Goal: Task Accomplishment & Management: Complete application form

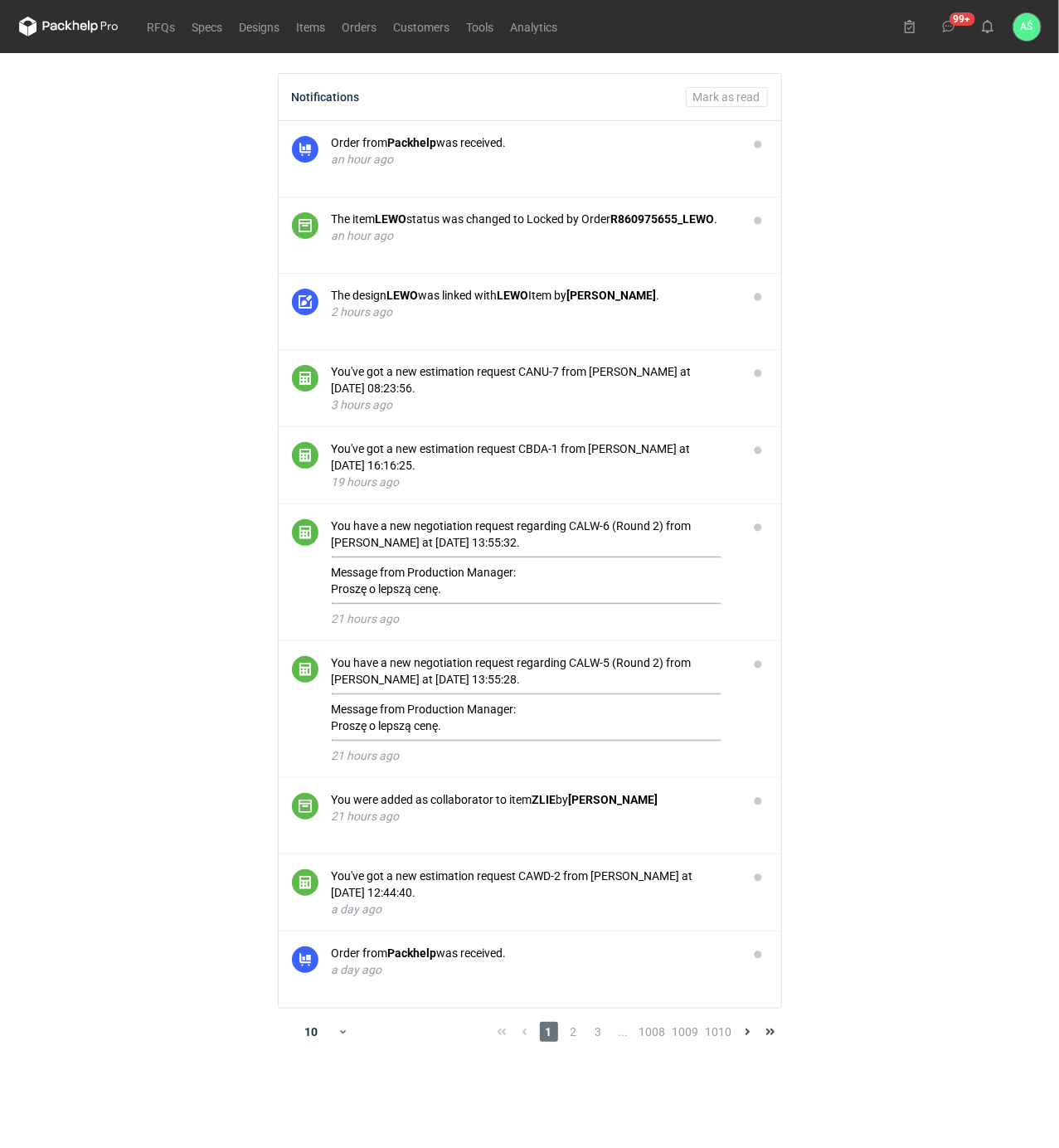
click at [837, 405] on main "Notifications Mark as read Order from Packhelp was received. an hour ago The it…" at bounding box center [530, 601] width 1035 height 1095
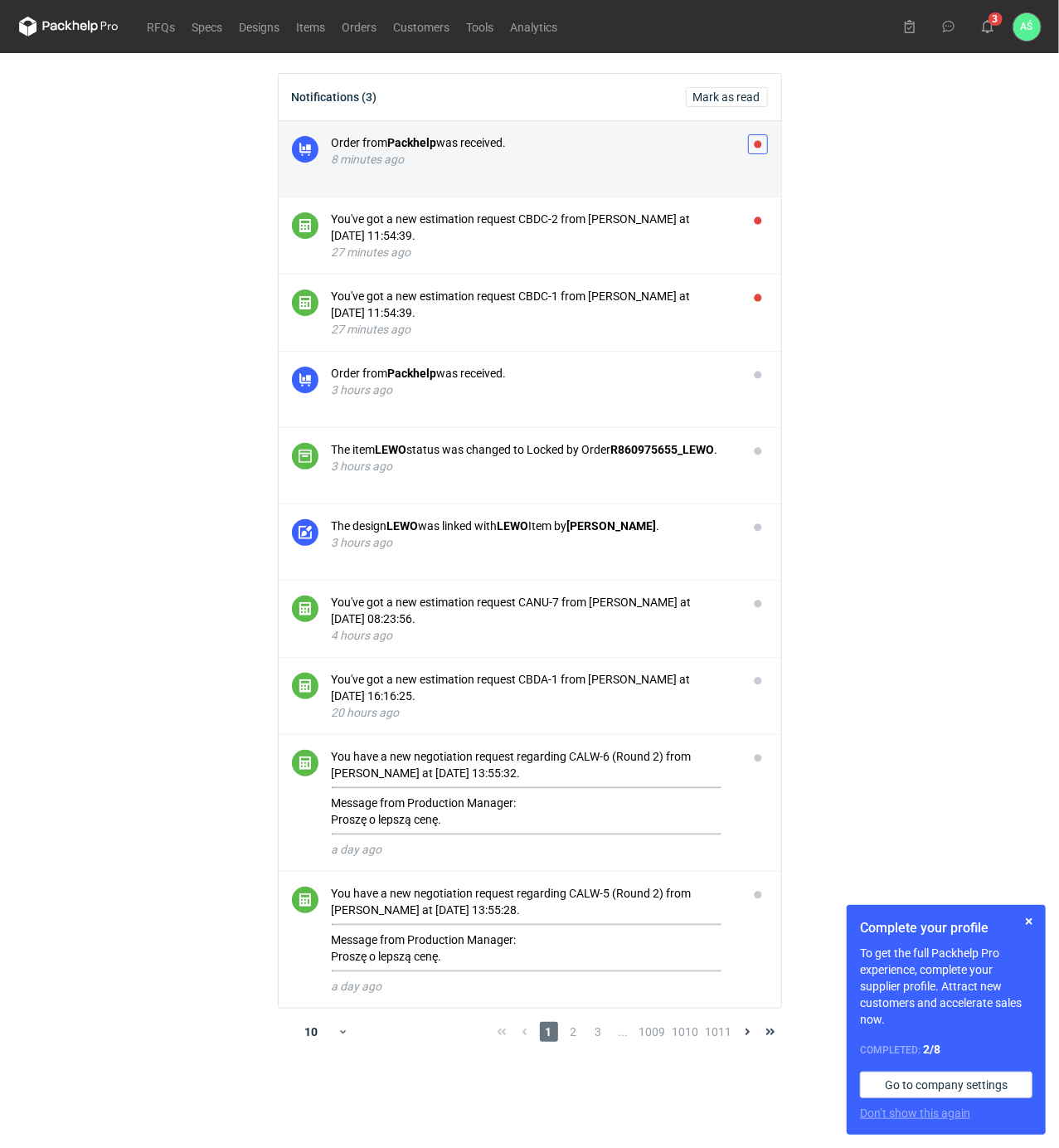
click at [755, 140] on button "button" at bounding box center [758, 144] width 20 height 20
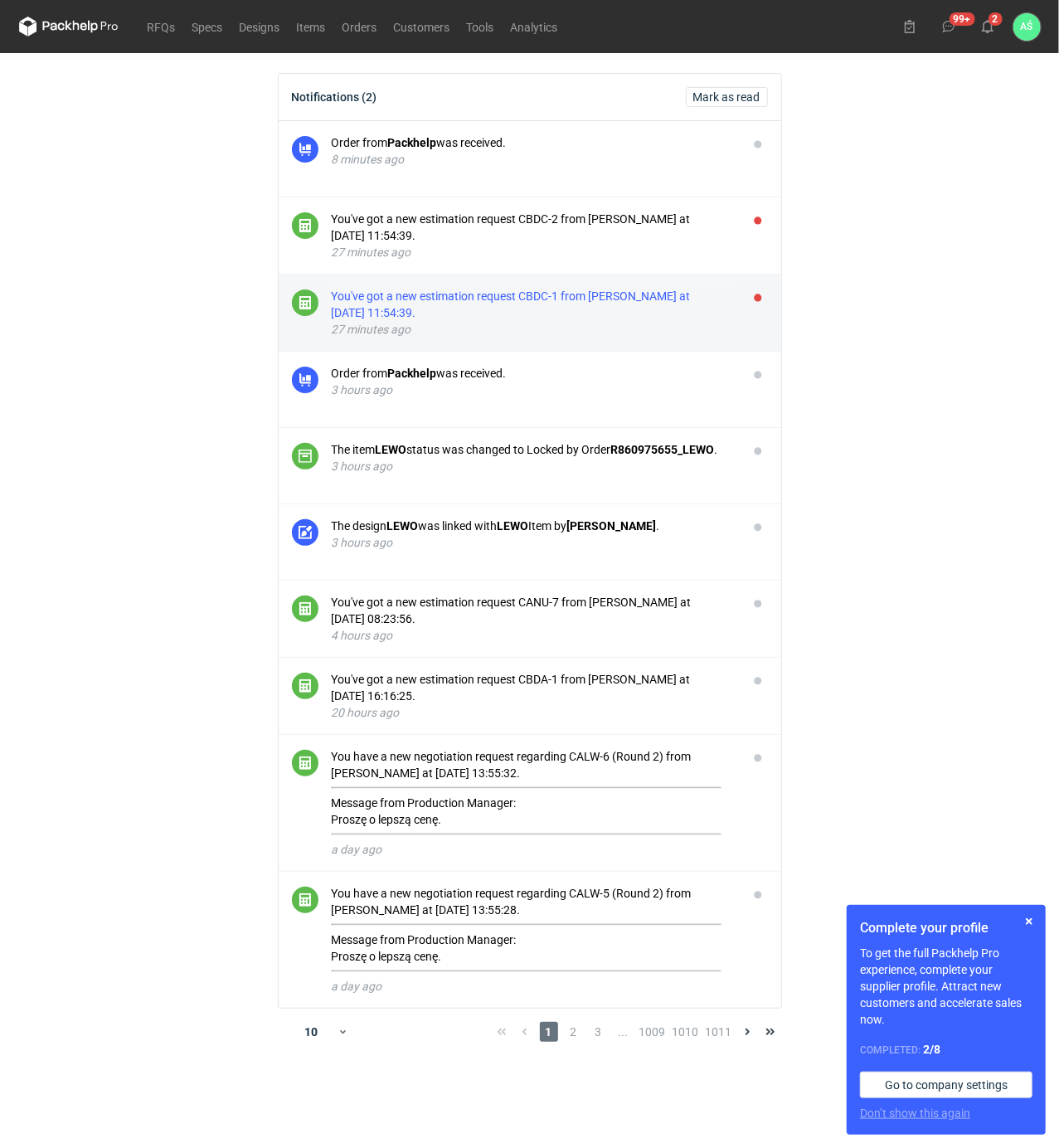
click at [618, 297] on div "You've got a new estimation request CBDC-1 from [PERSON_NAME] at [DATE] 11:54:3…" at bounding box center [533, 303] width 403 height 33
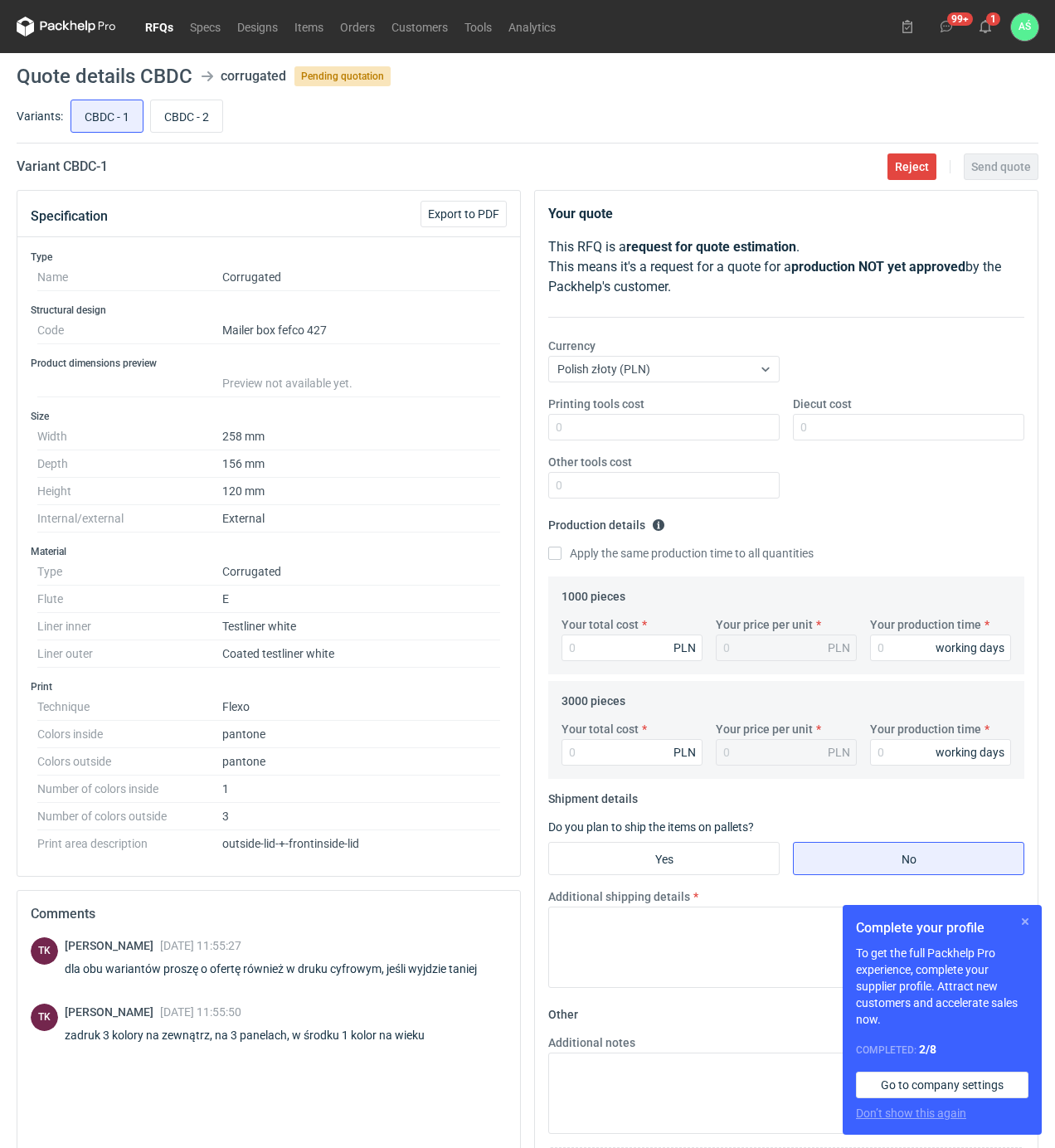
click at [1027, 916] on button "button" at bounding box center [1026, 921] width 20 height 20
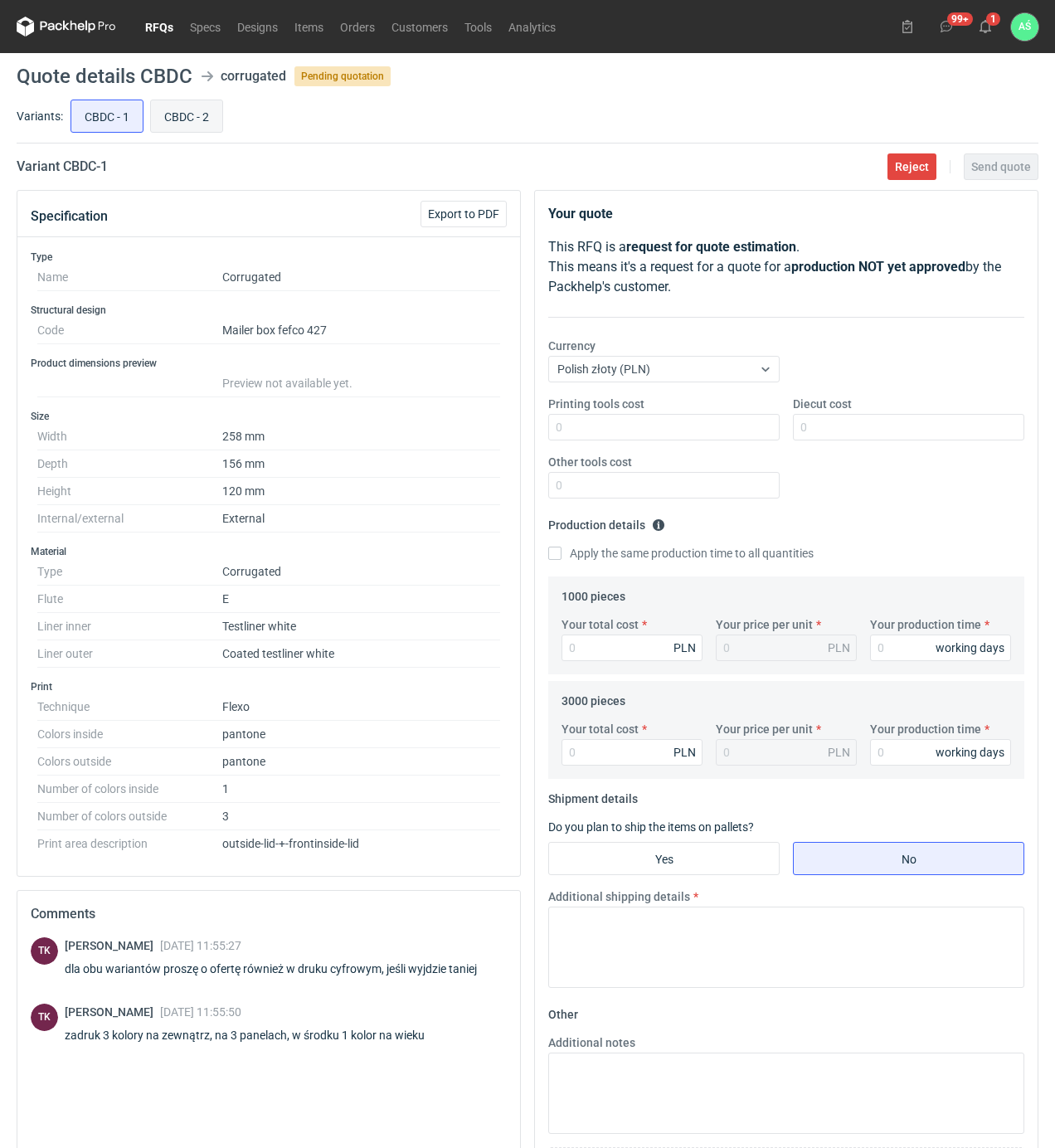
click at [183, 113] on input "CBDC - 2" at bounding box center [187, 116] width 71 height 31
radio input "true"
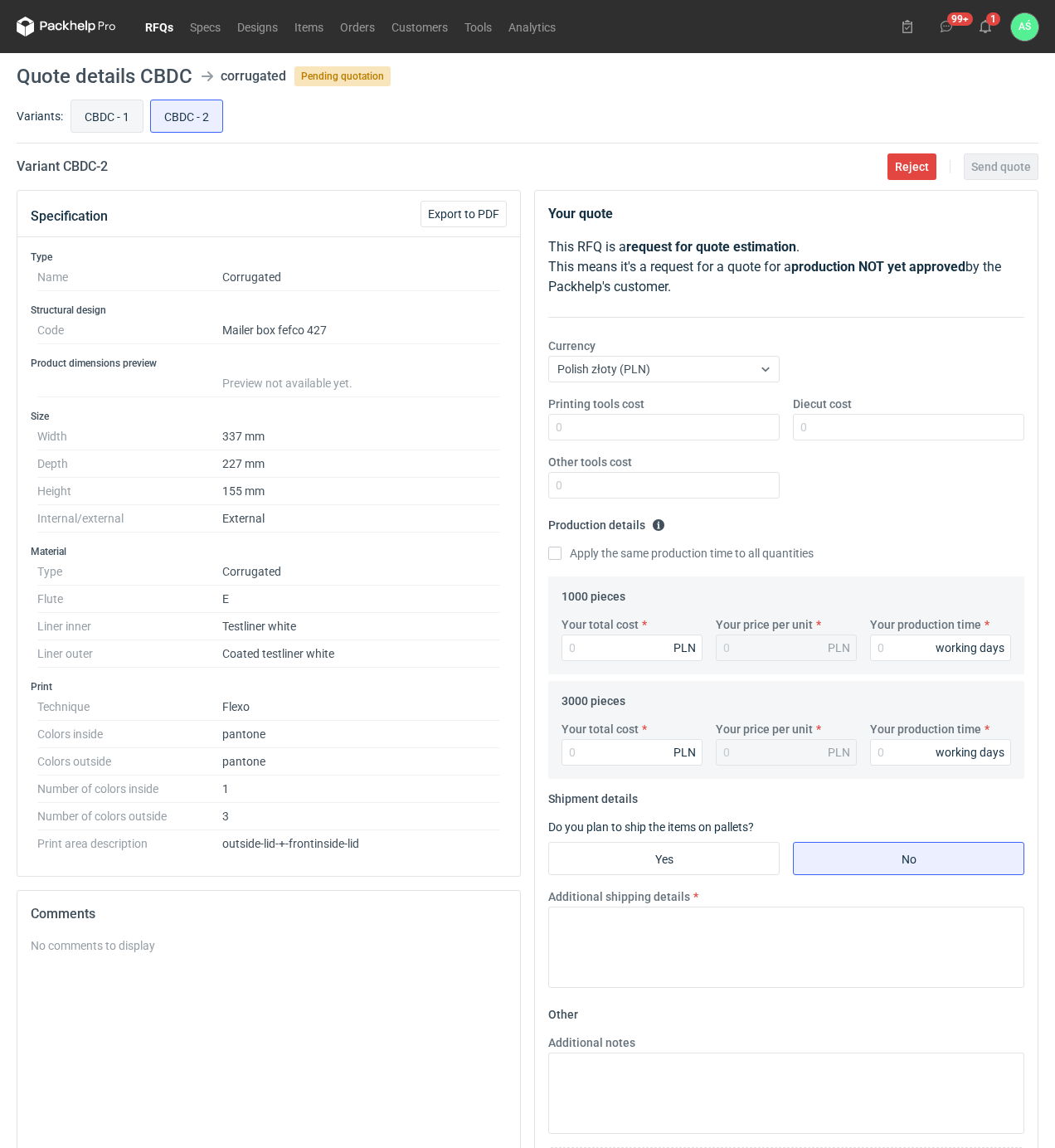
click at [116, 110] on input "CBDC - 1" at bounding box center [107, 116] width 71 height 31
radio input "true"
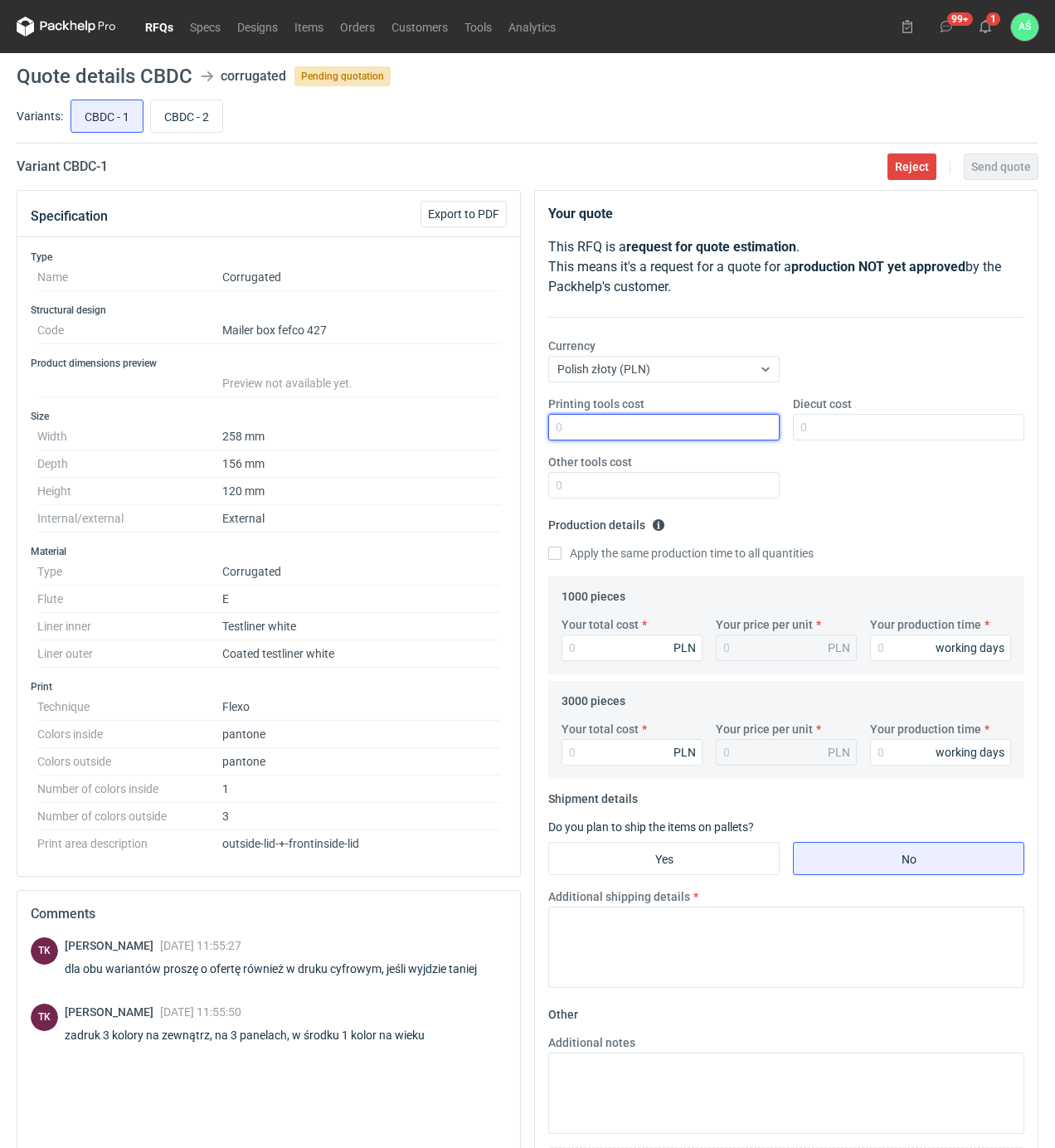
click at [720, 425] on input "Printing tools cost" at bounding box center [664, 427] width 231 height 27
type input "2000"
type input "700"
type input "25"
type input "0.03"
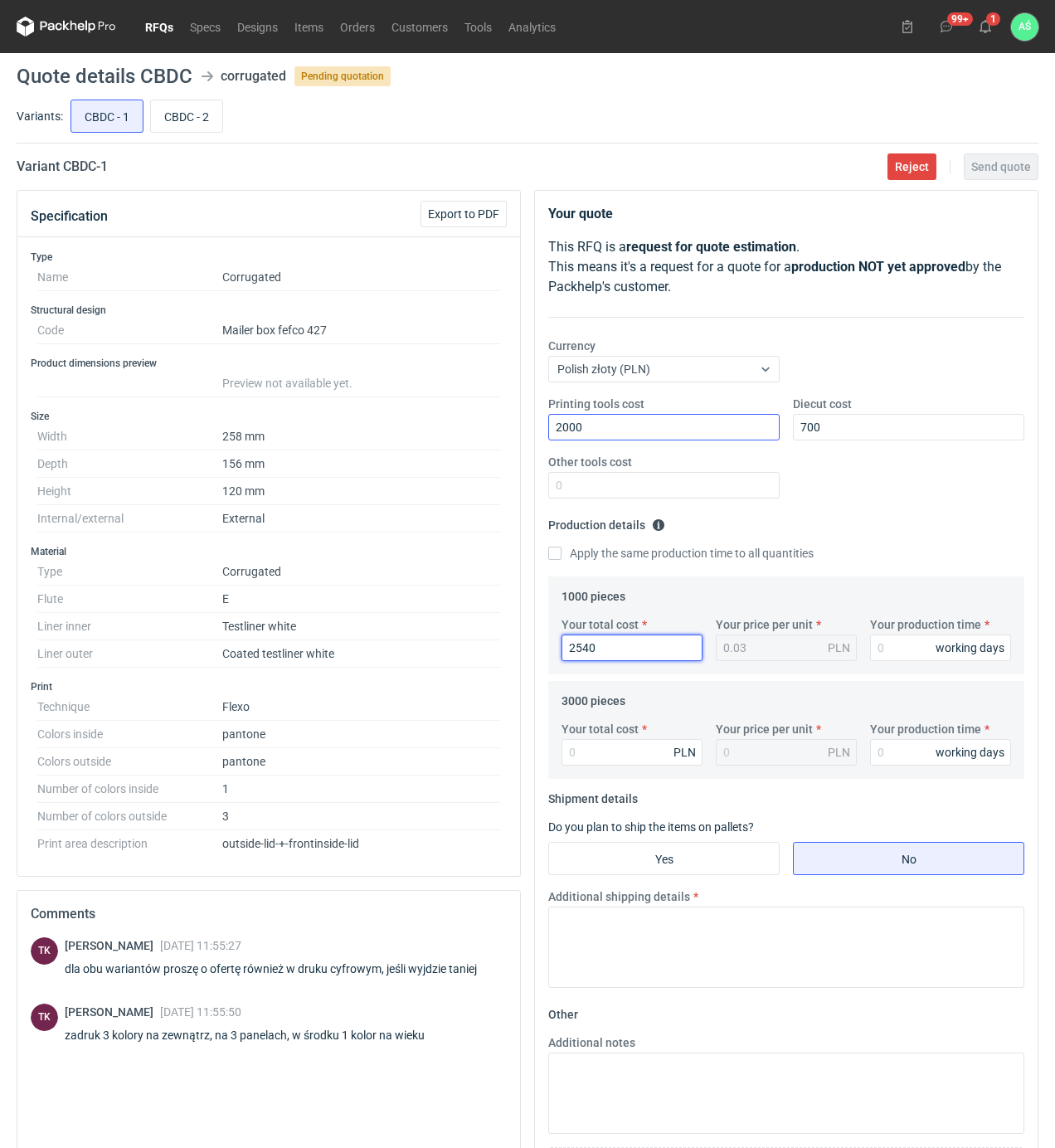
type input "2540"
type input "2.54"
type input "16"
click at [605, 750] on input "Your total cost" at bounding box center [632, 752] width 141 height 27
type input "6660"
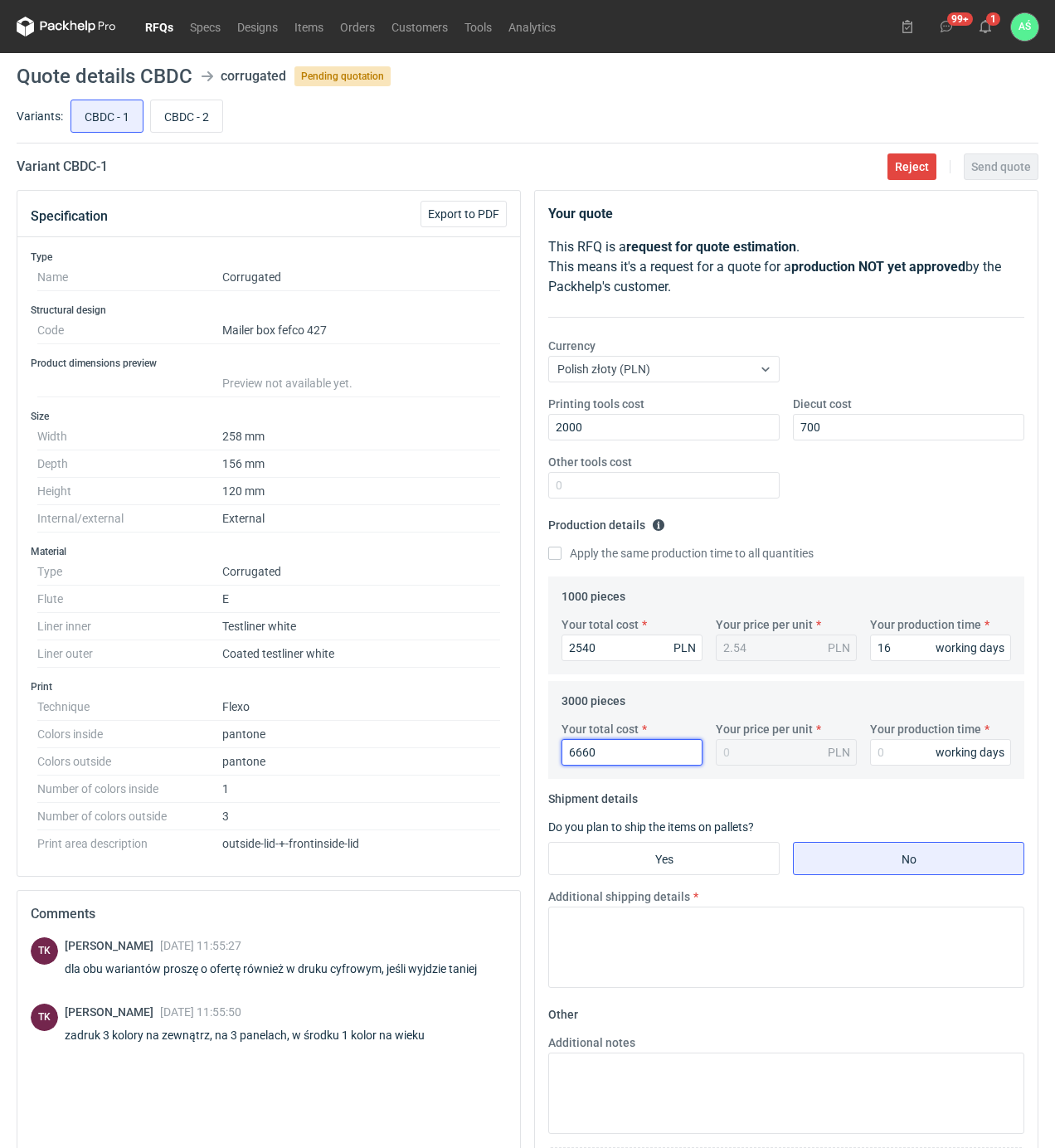
type input "2.22"
type input "6660"
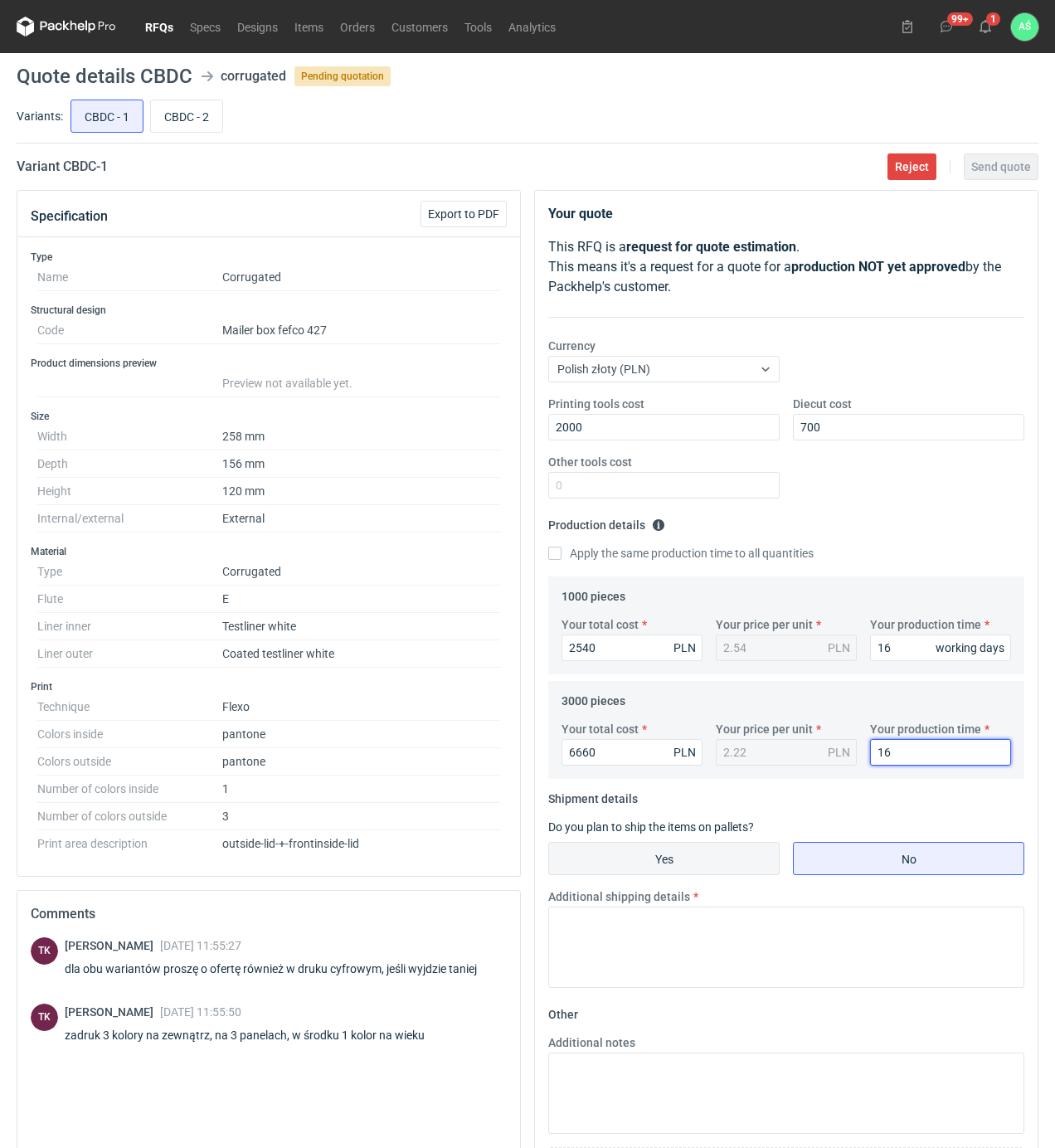
type input "16"
click at [661, 860] on input "Yes" at bounding box center [664, 858] width 230 height 31
radio input "true"
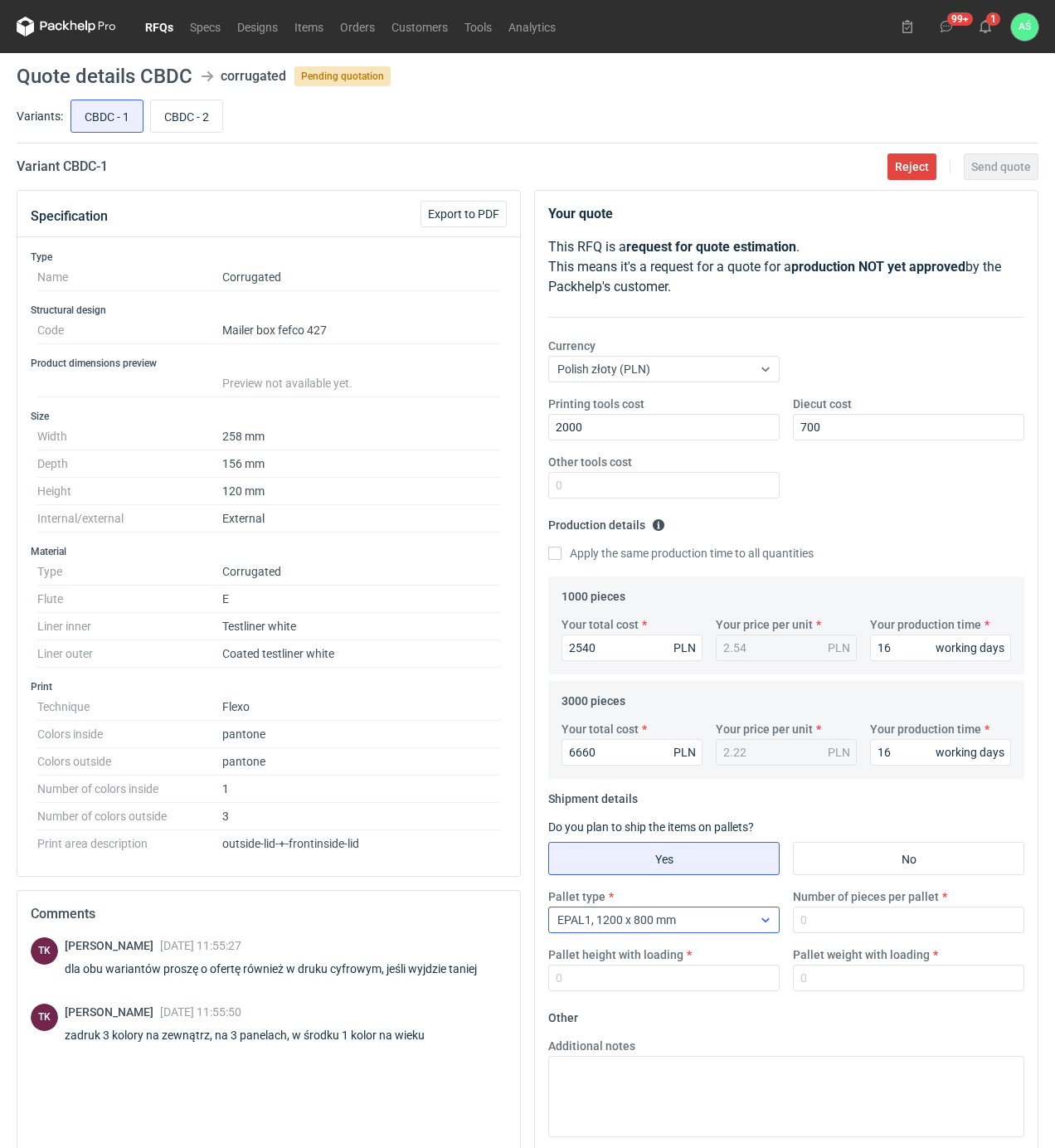
click at [758, 919] on div at bounding box center [766, 919] width 27 height 13
click at [822, 918] on input "Number of pieces per pallet" at bounding box center [909, 920] width 231 height 27
type input "1500"
type input "1800"
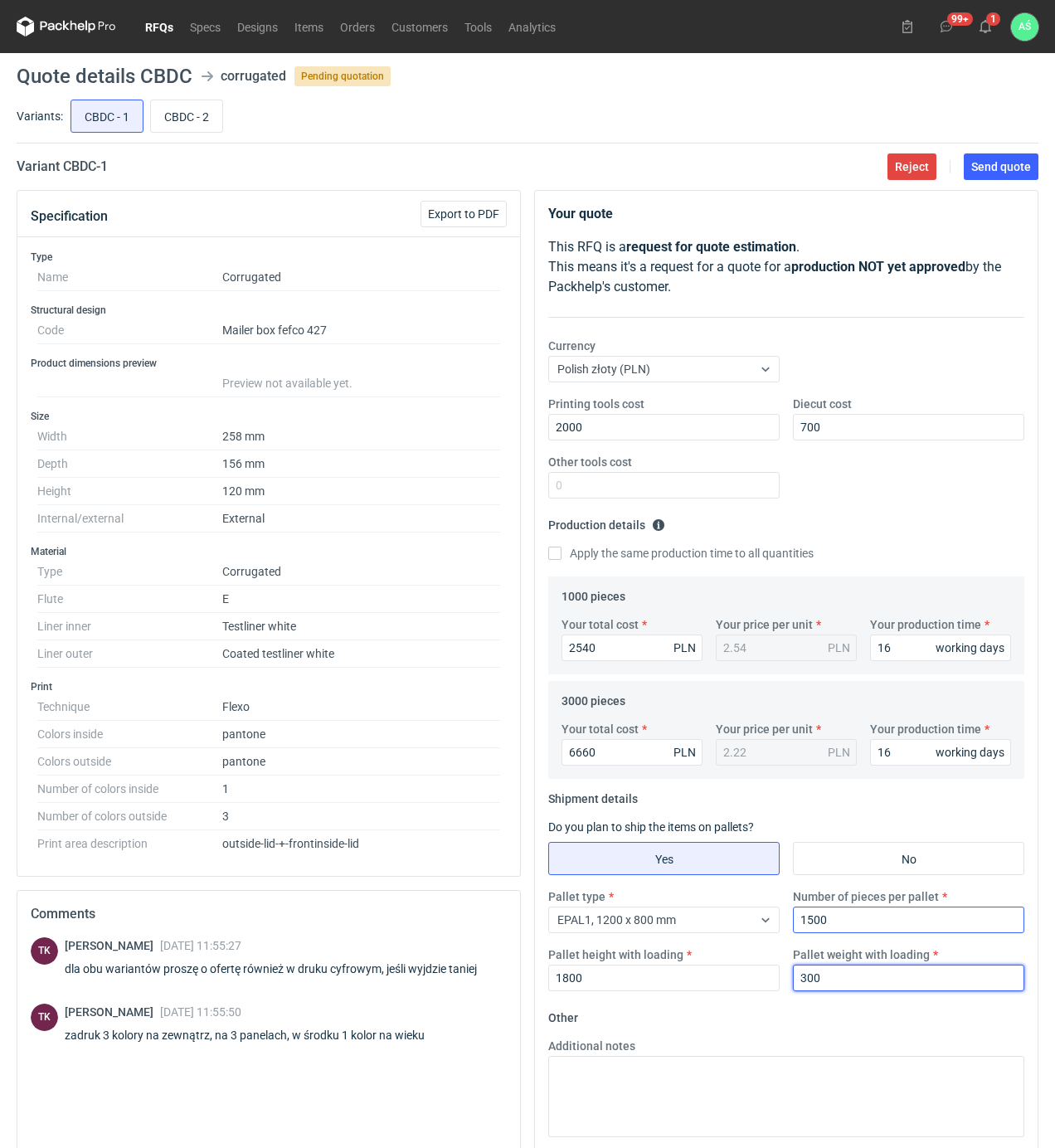
type input "300"
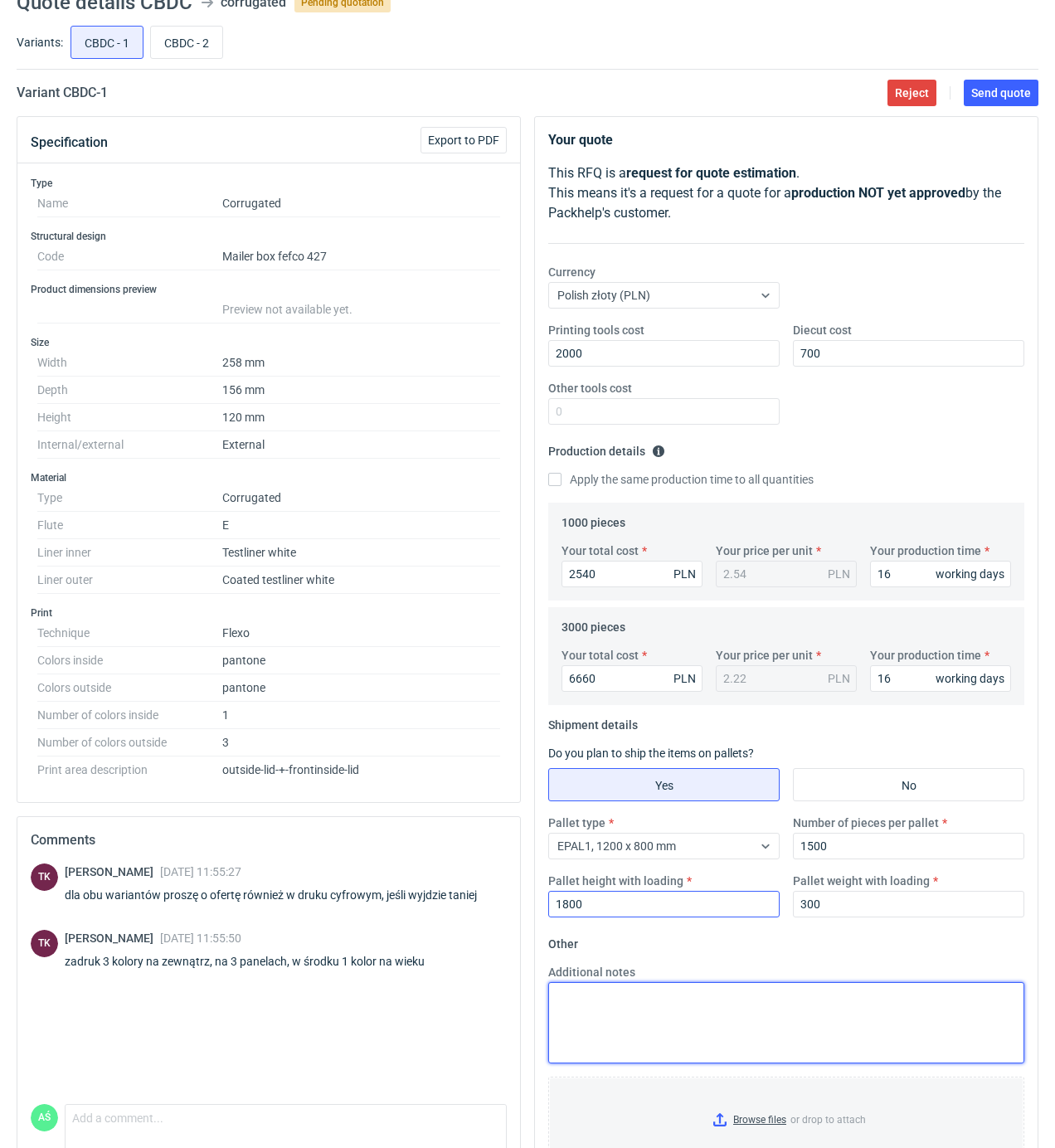
scroll to position [146, 0]
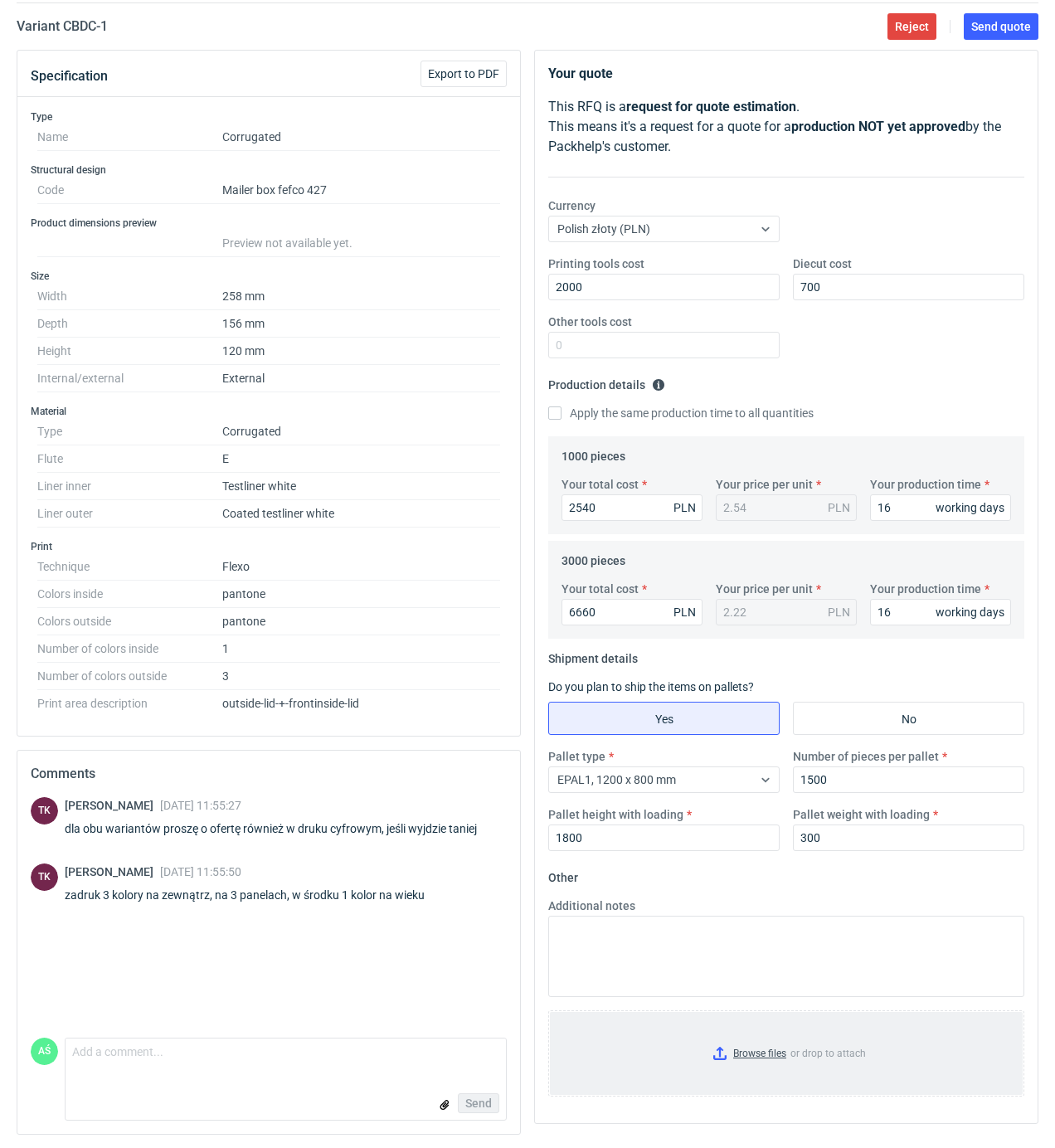
click at [760, 1053] on input "Browse files or drop to attach" at bounding box center [786, 1053] width 473 height 83
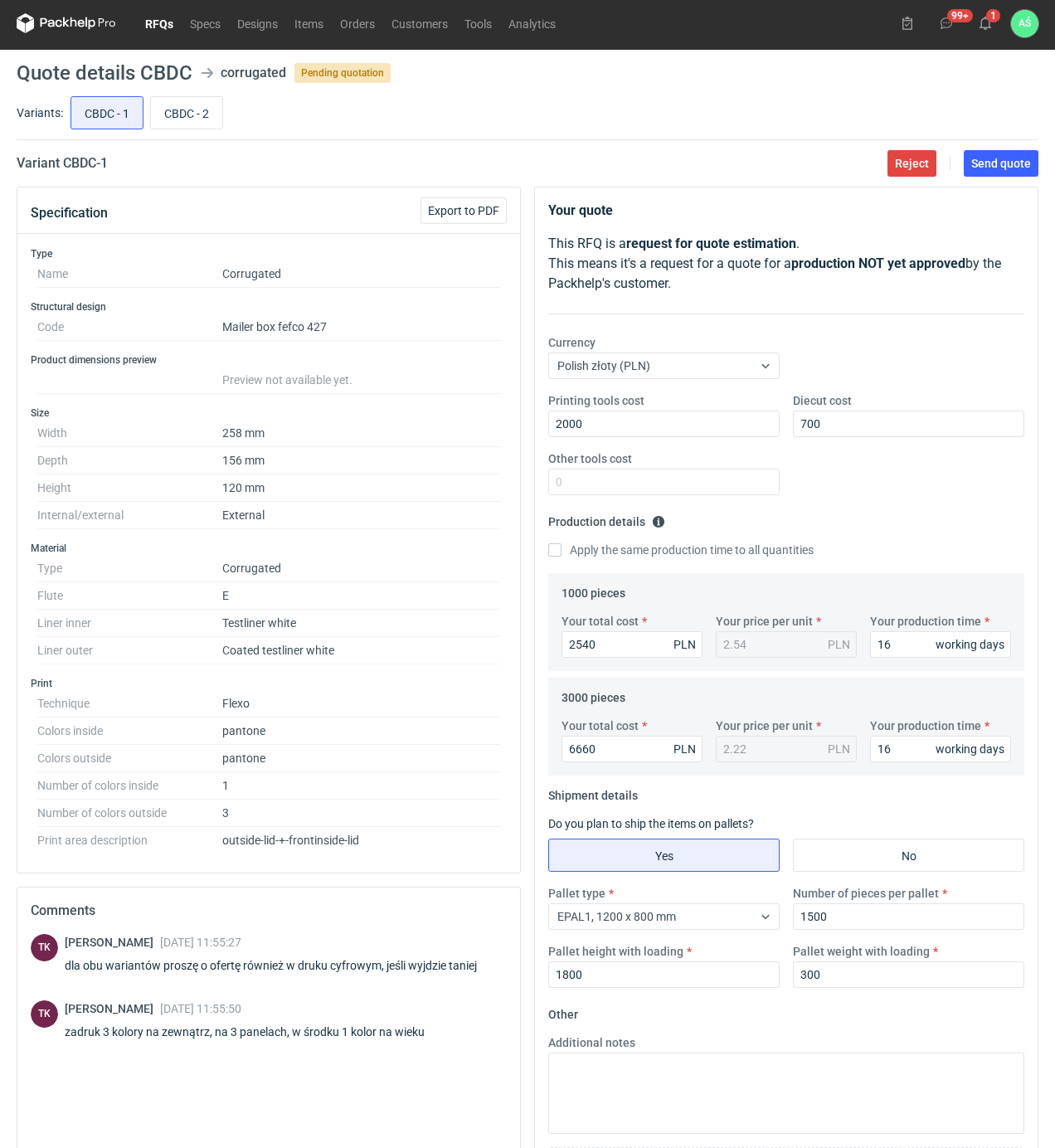
scroll to position [0, 0]
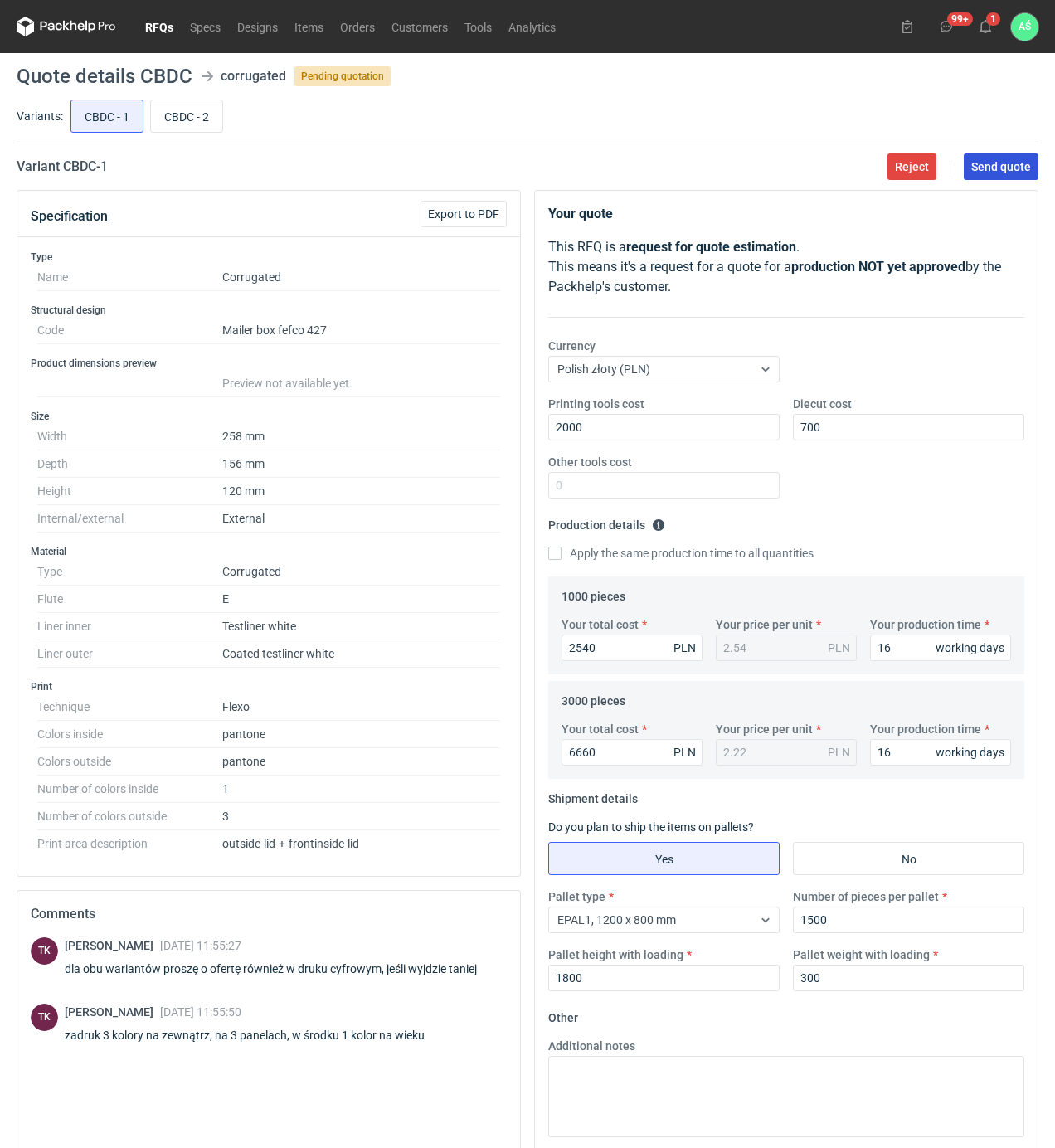
click at [991, 157] on button "Send quote" at bounding box center [1002, 166] width 75 height 27
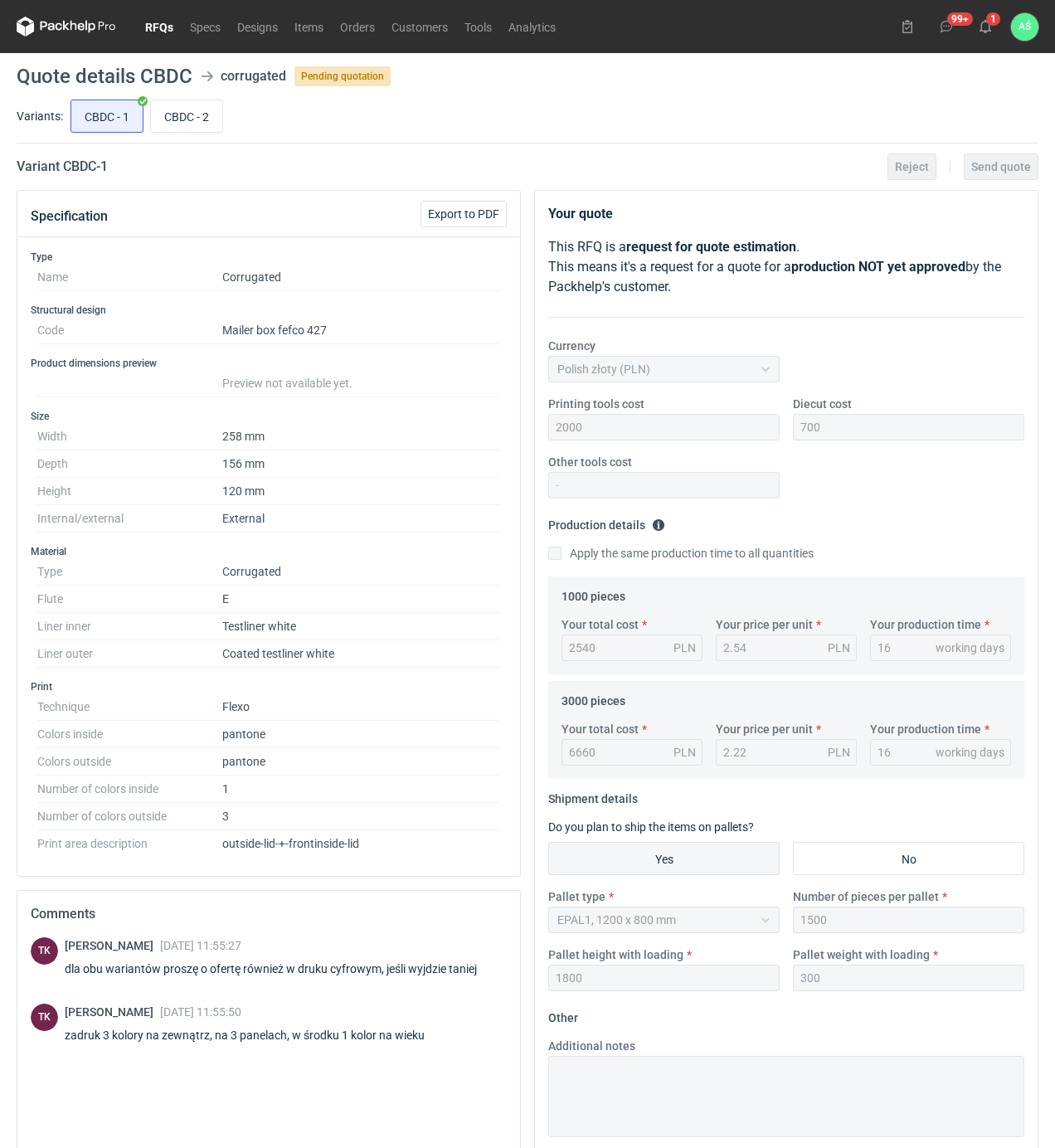
scroll to position [146, 0]
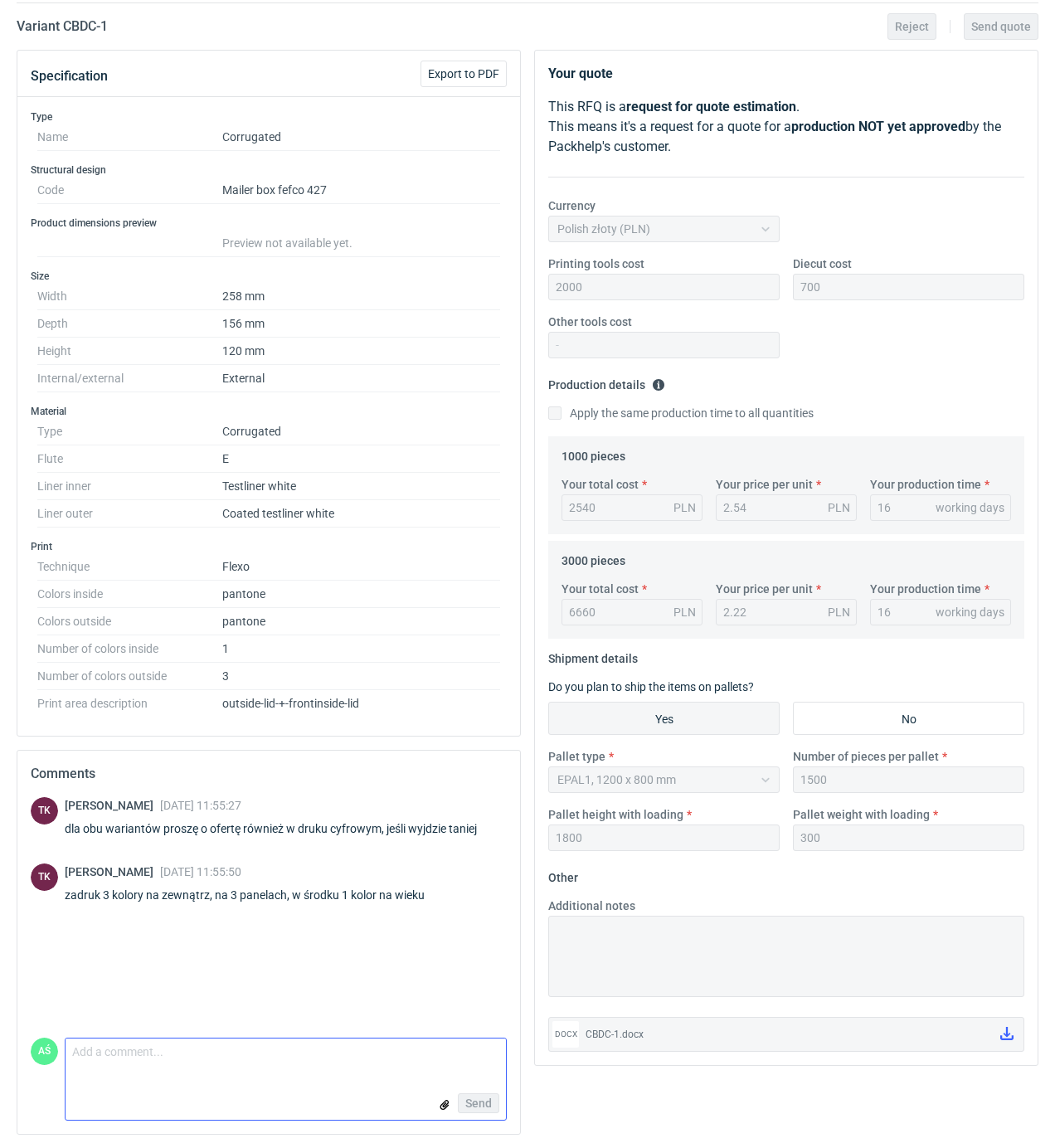
click at [151, 1066] on textarea "Comment message" at bounding box center [286, 1055] width 441 height 35
type textarea "w cyfrze nie wyjdzie taniej"
click at [493, 1103] on button "Send" at bounding box center [478, 1103] width 42 height 20
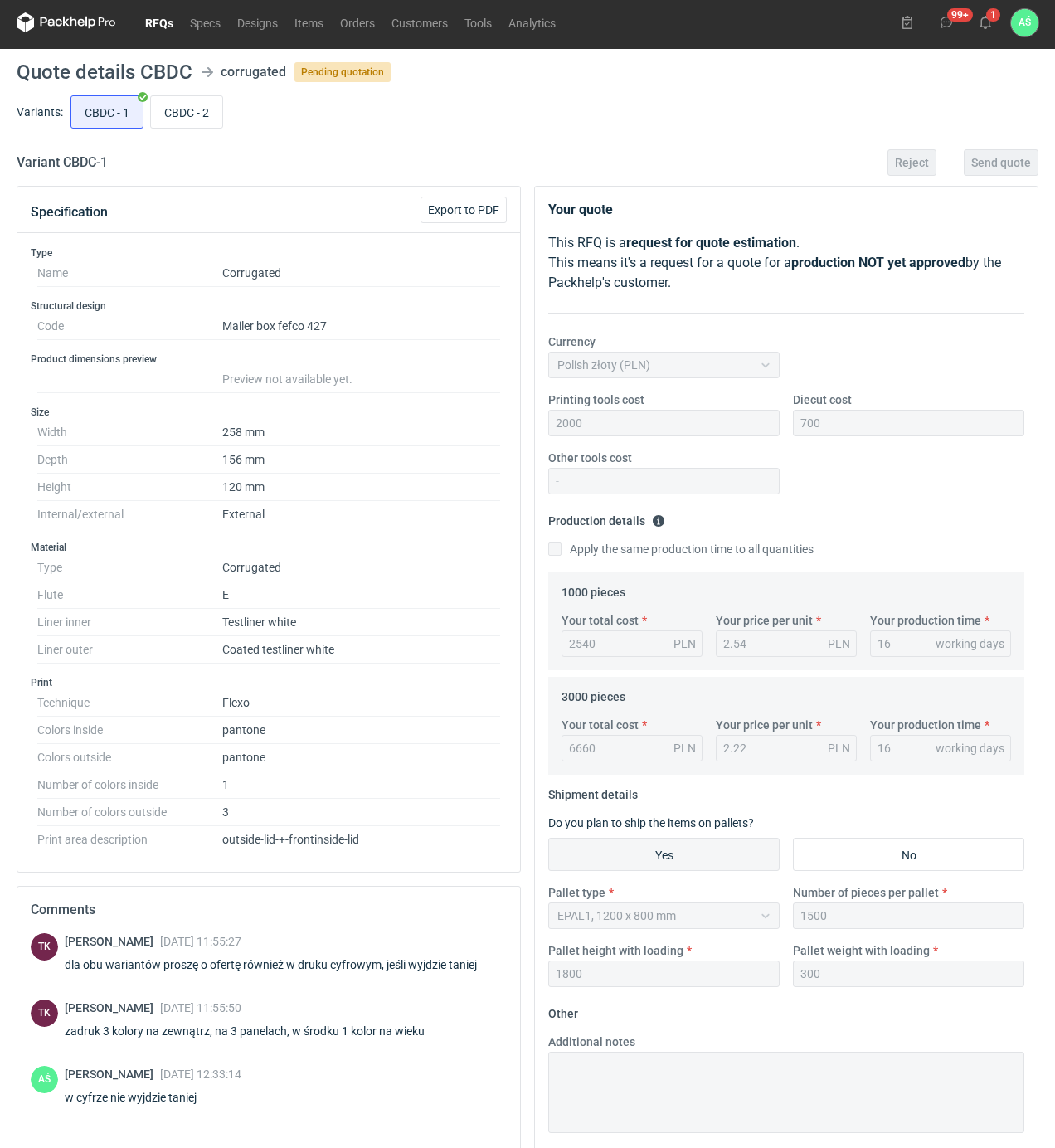
scroll to position [0, 0]
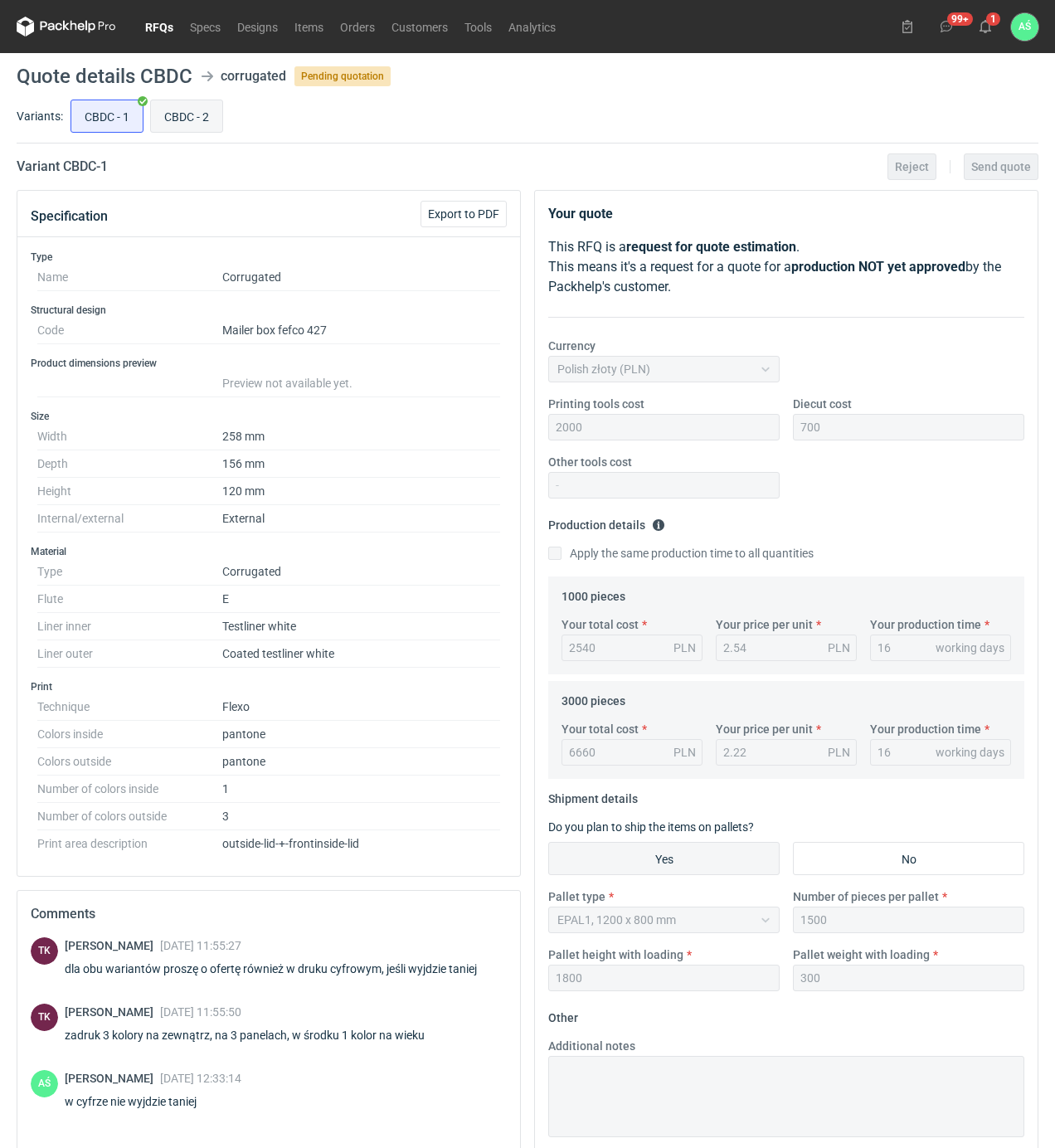
click at [192, 120] on input "CBDC - 2" at bounding box center [187, 116] width 71 height 31
radio input "true"
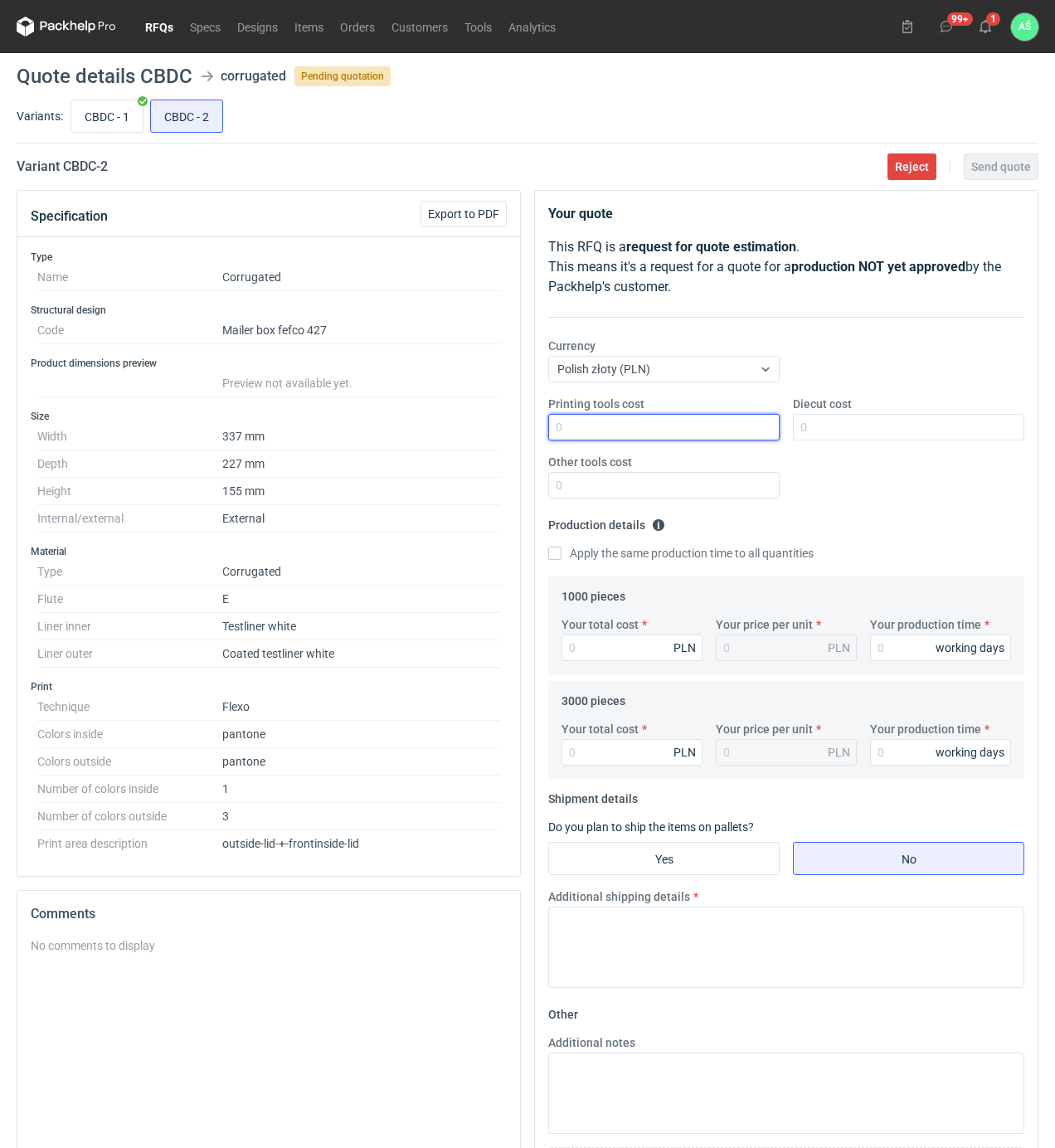
click at [754, 433] on input "Printing tools cost" at bounding box center [664, 427] width 231 height 27
type input "2700"
type input "950"
type input "3910"
type input "3.91"
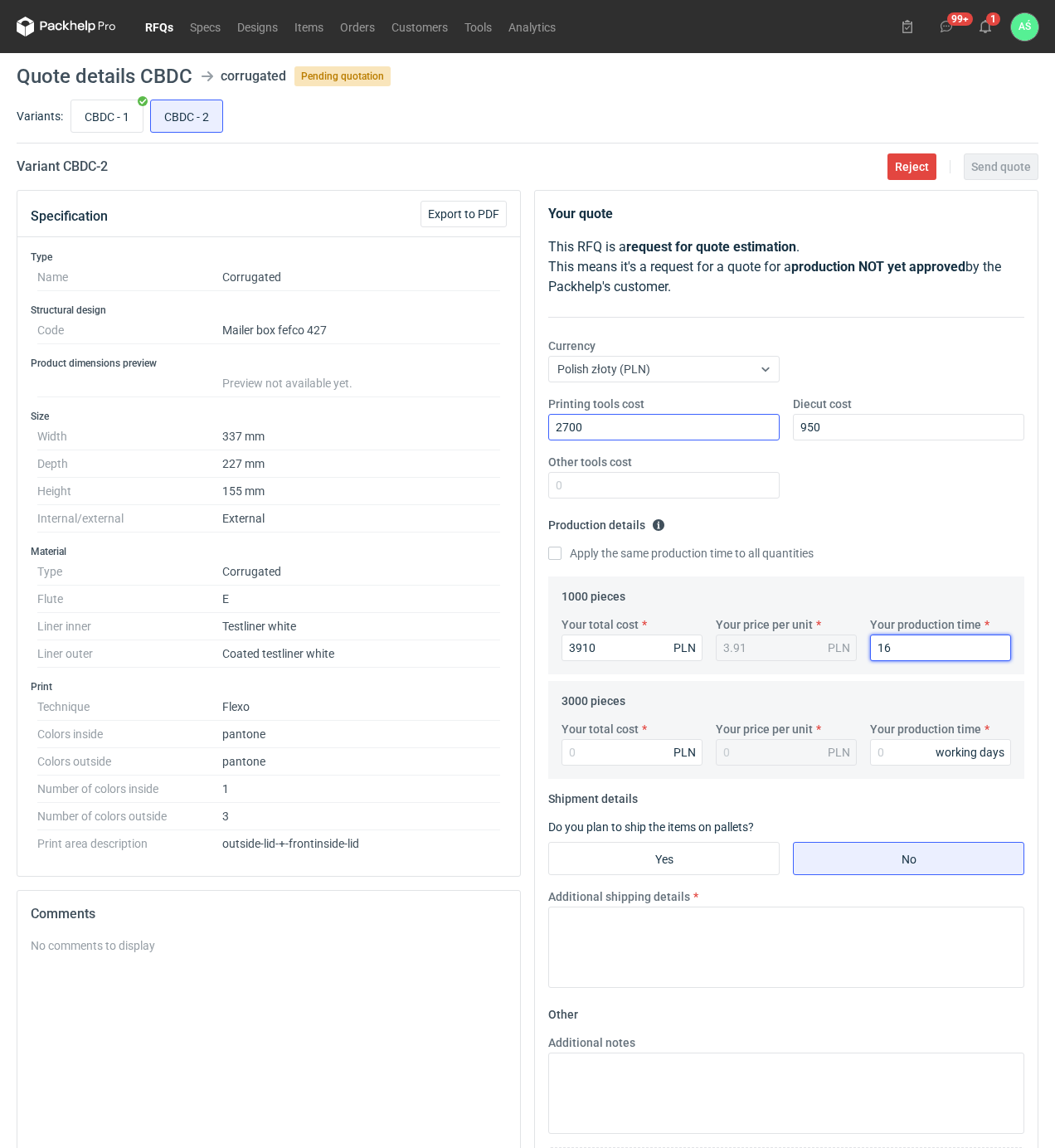
type input "16"
type input "10590"
type input "3.53"
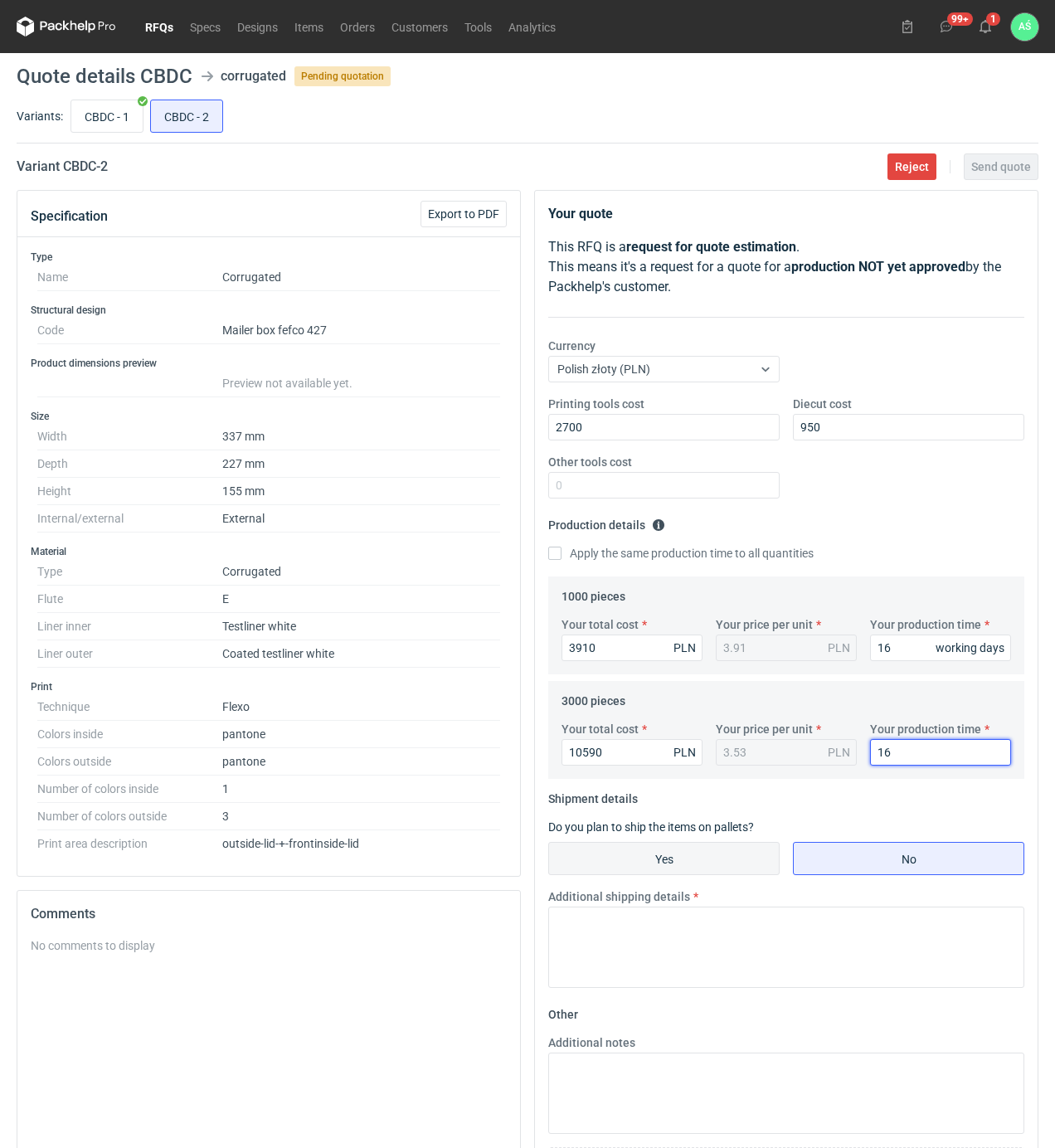
type input "16"
click at [712, 856] on input "Yes" at bounding box center [664, 858] width 230 height 31
radio input "true"
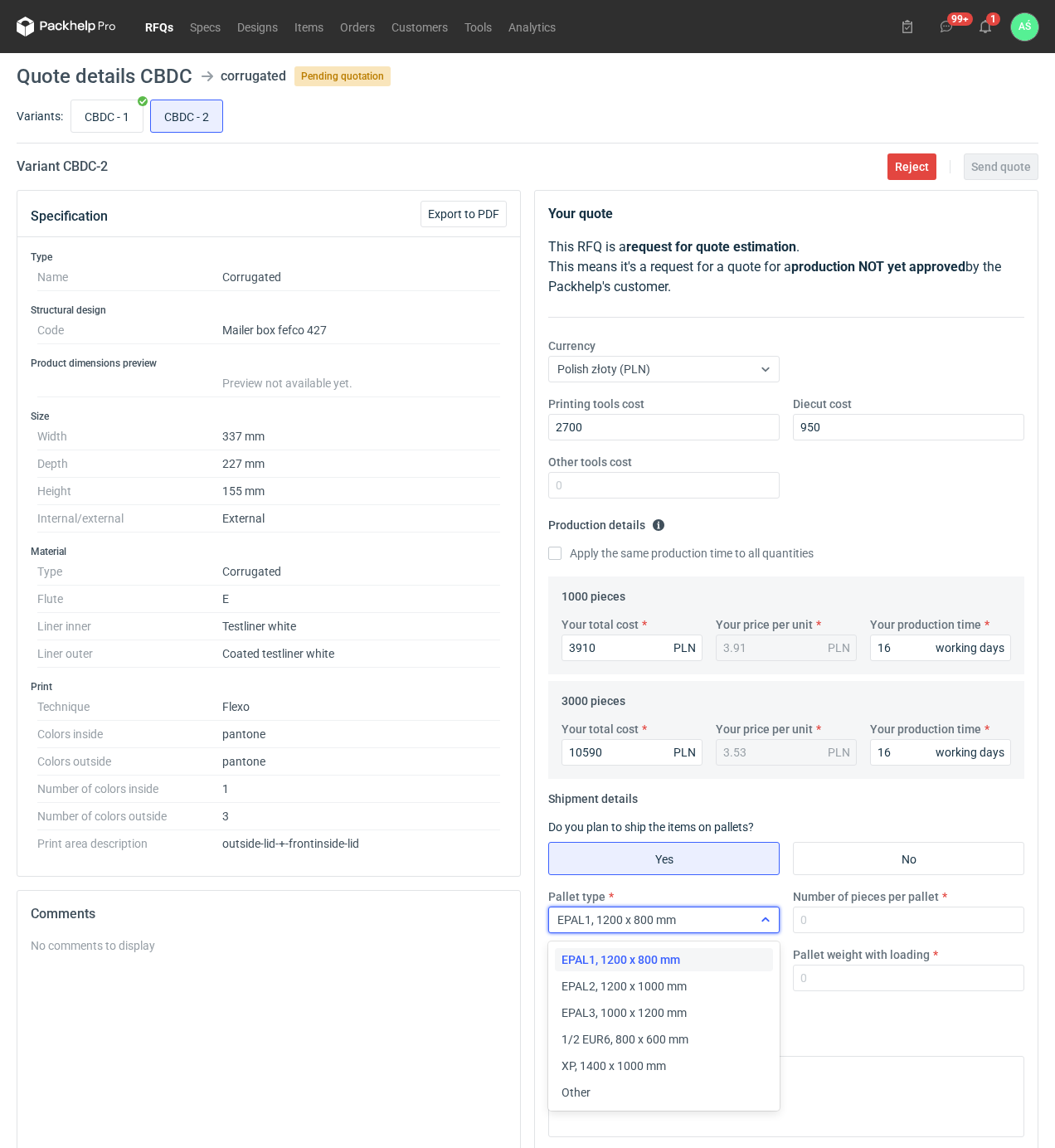
click at [747, 916] on div "EPAL1, 1200 x 800 mm" at bounding box center [651, 919] width 203 height 23
click at [621, 987] on span "EPAL2, 1200 x 1000 mm" at bounding box center [624, 986] width 126 height 17
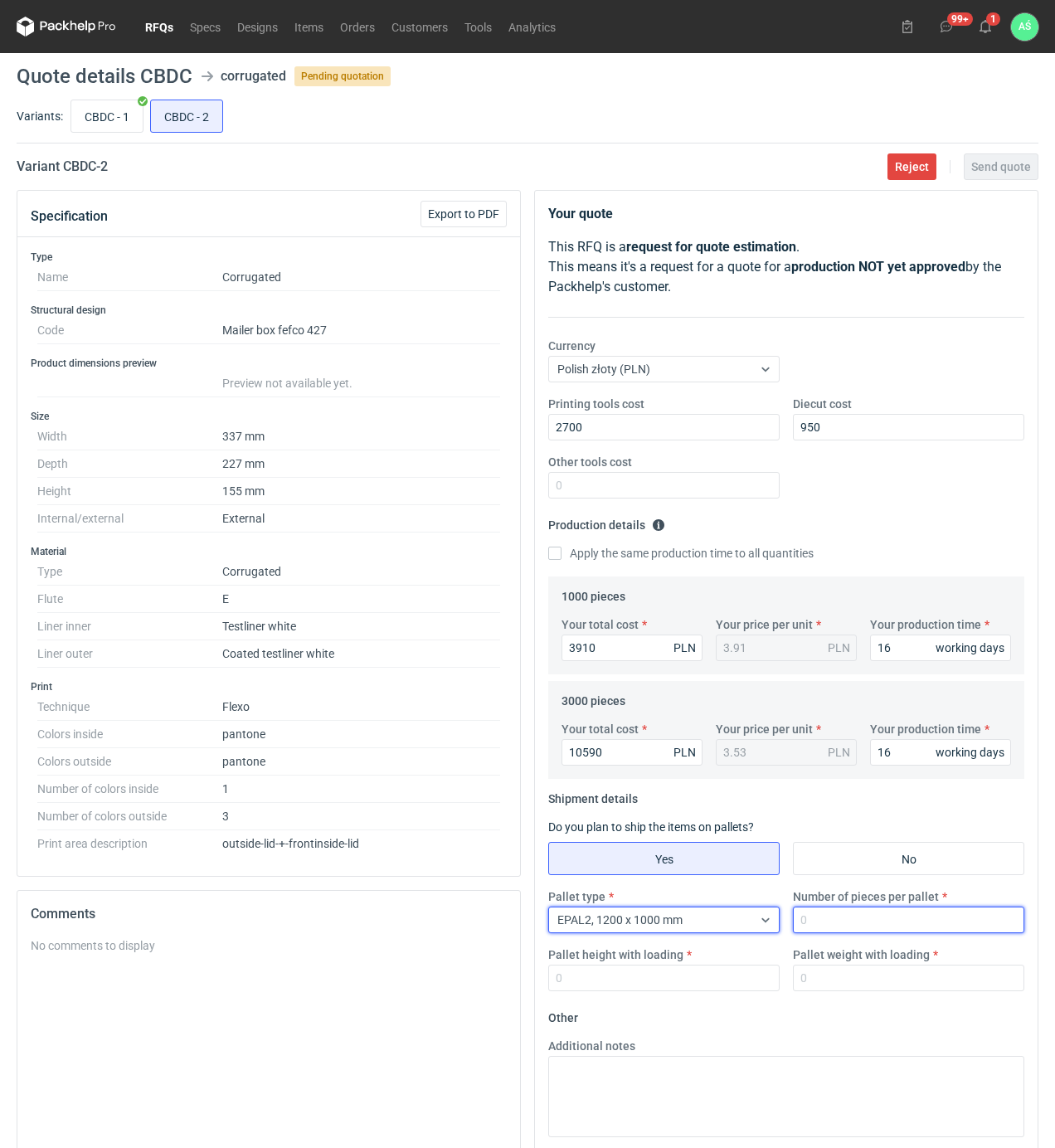
click at [836, 920] on input "Number of pieces per pallet" at bounding box center [909, 920] width 231 height 27
type input "1000"
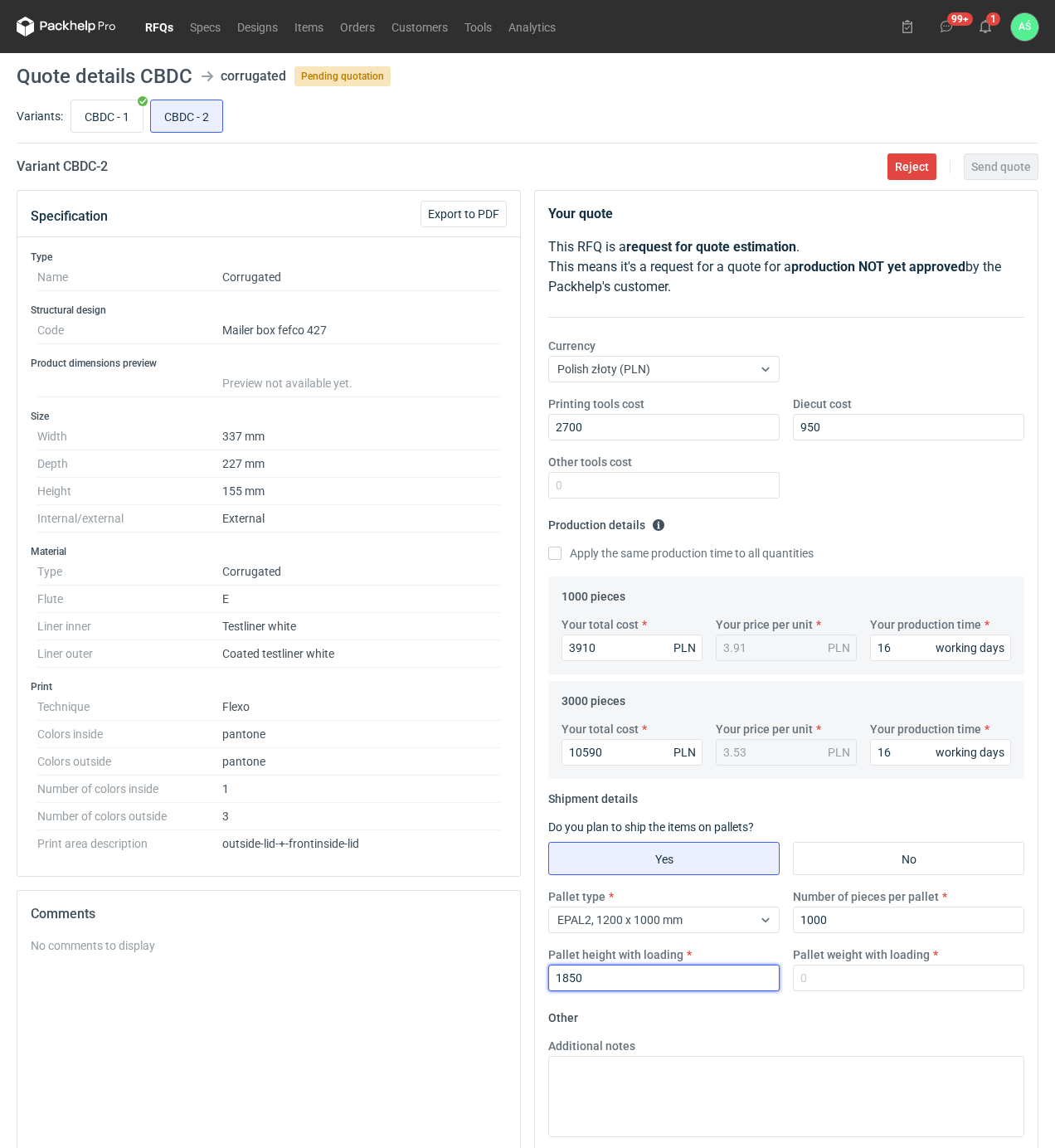
type input "1850"
type input "400"
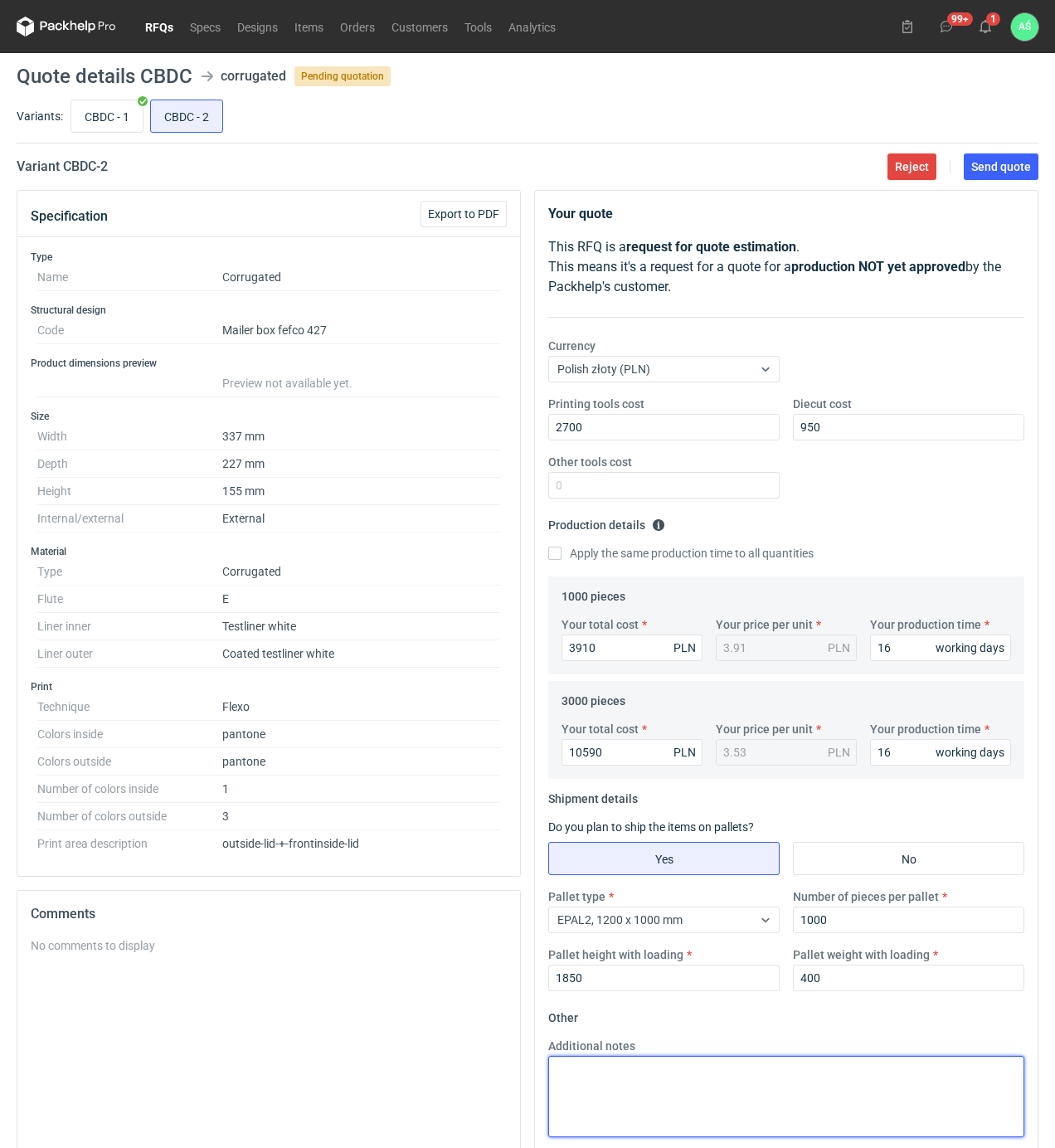
scroll to position [146, 0]
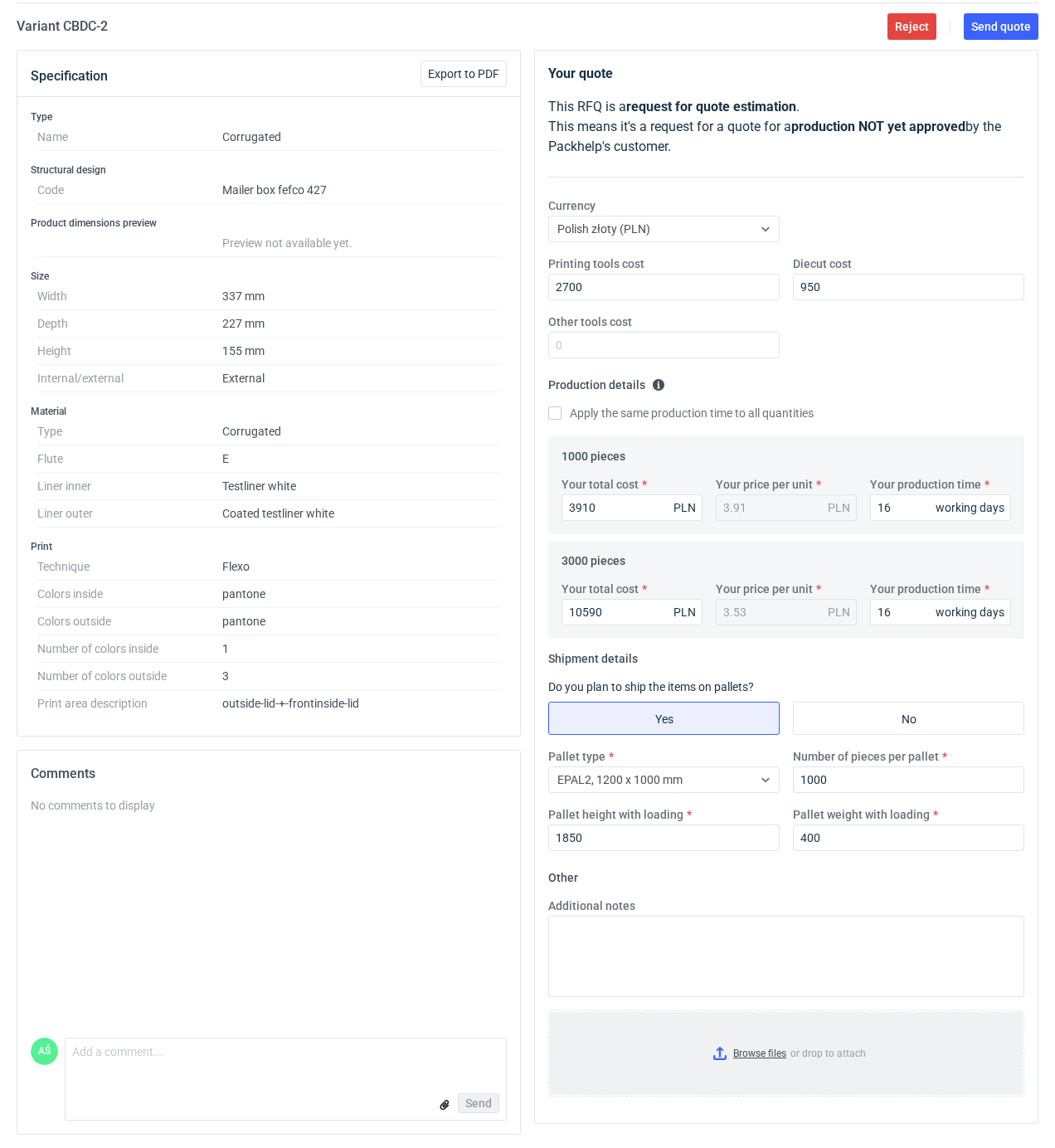
click at [785, 1056] on input "Browse files or drop to attach" at bounding box center [786, 1053] width 473 height 83
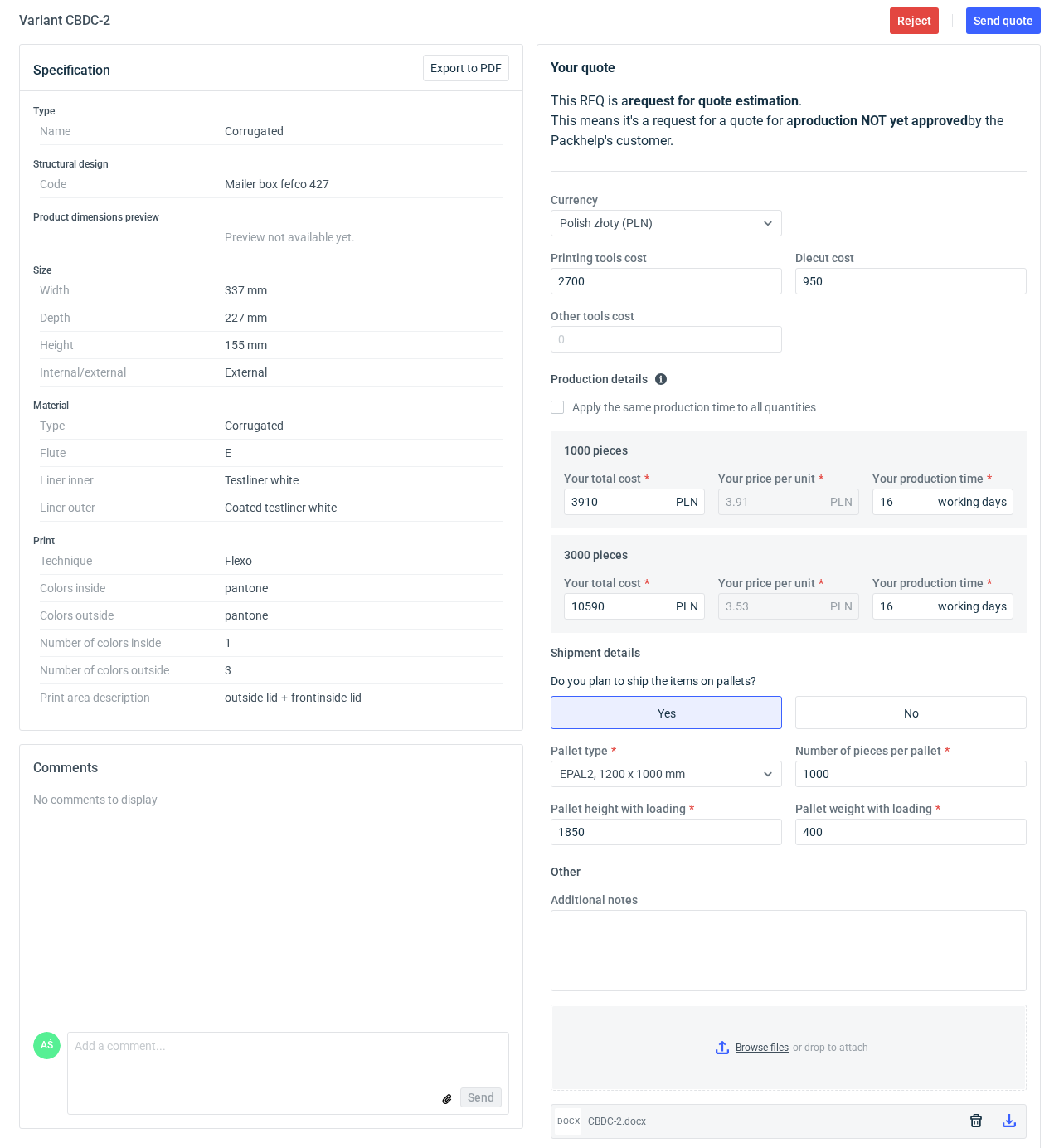
scroll to position [0, 0]
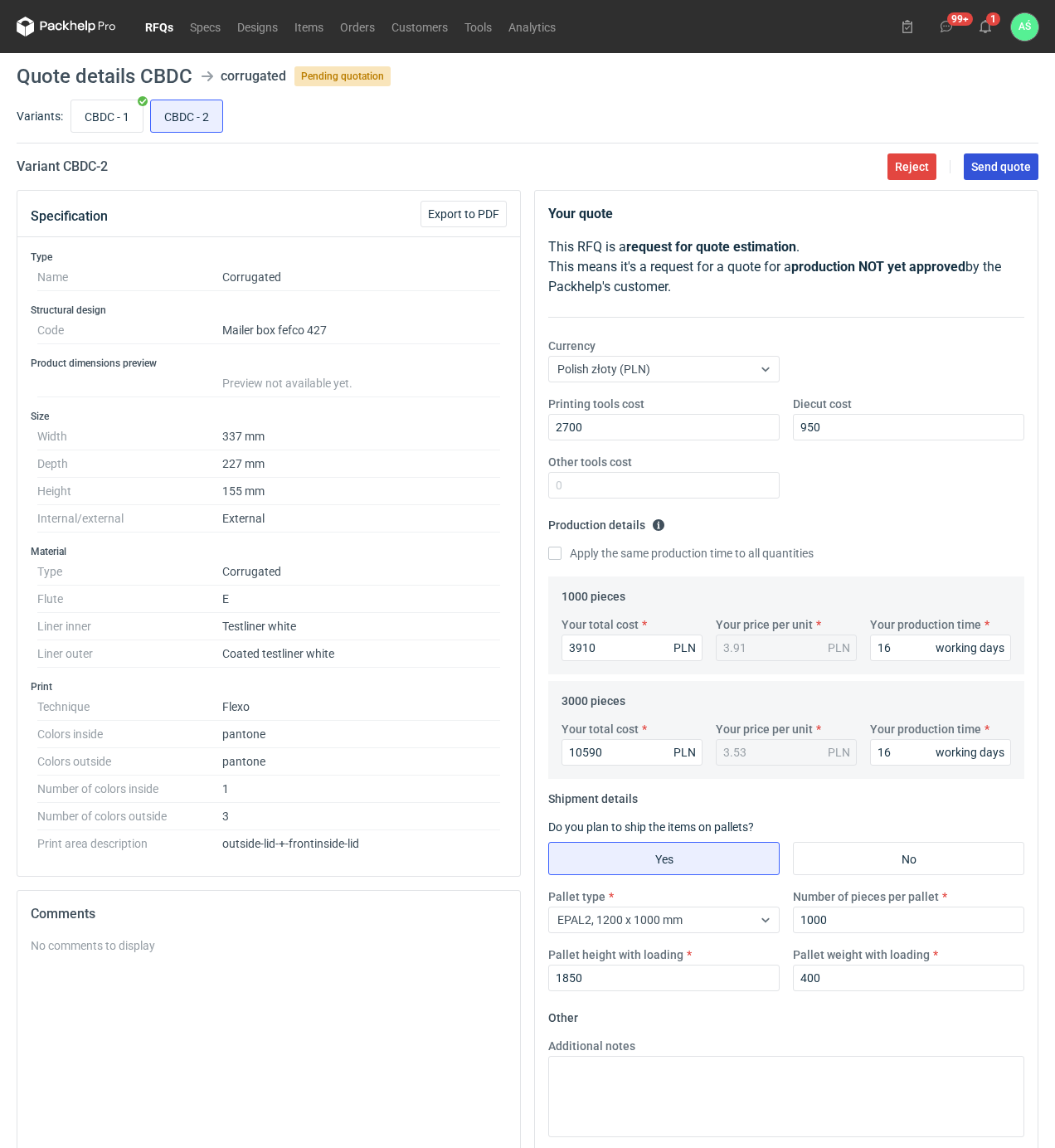
click at [993, 170] on span "Send quote" at bounding box center [1001, 166] width 60 height 12
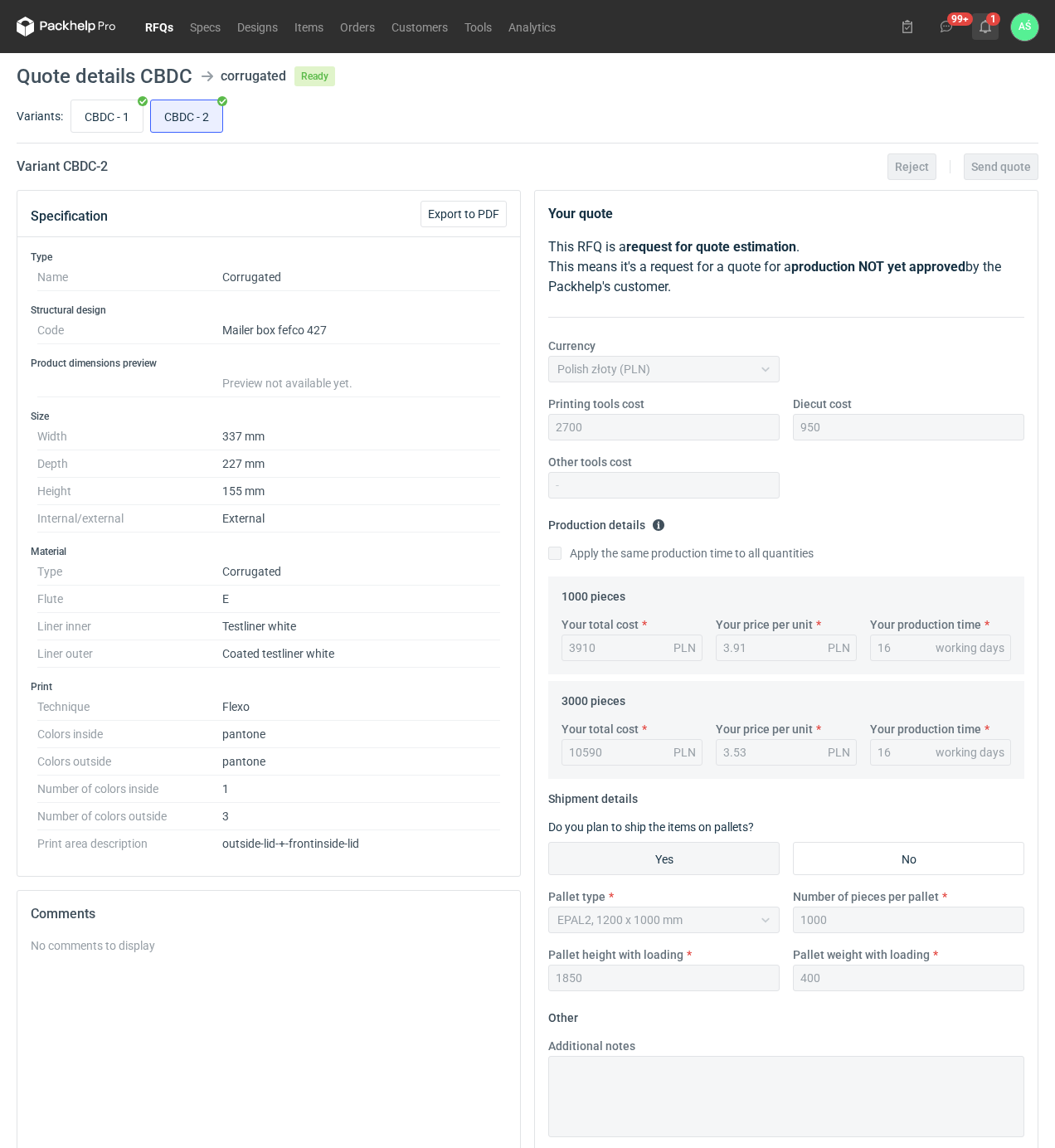
click at [991, 27] on icon at bounding box center [986, 26] width 13 height 13
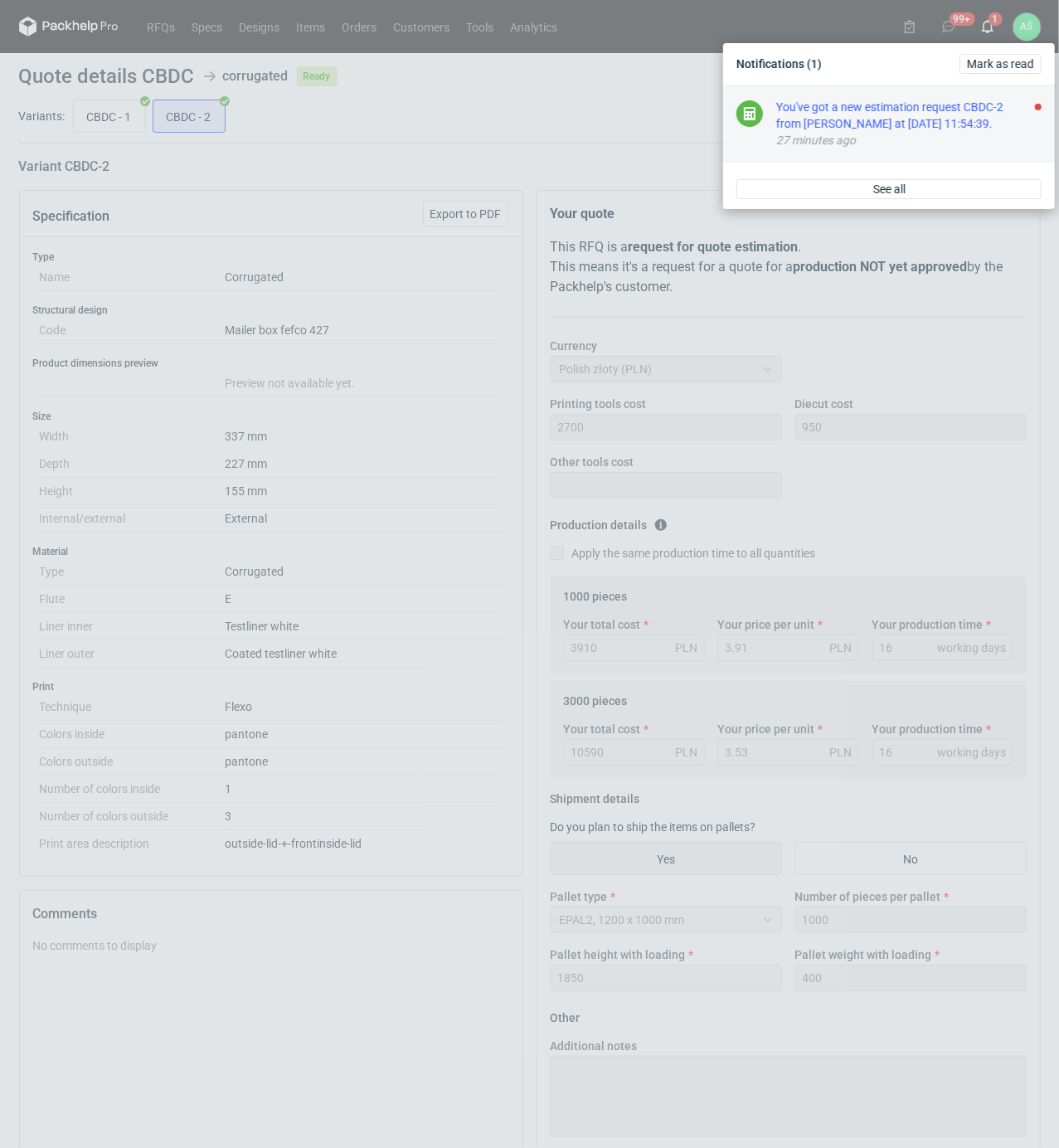
click at [972, 137] on div "27 minutes ago" at bounding box center [909, 140] width 265 height 17
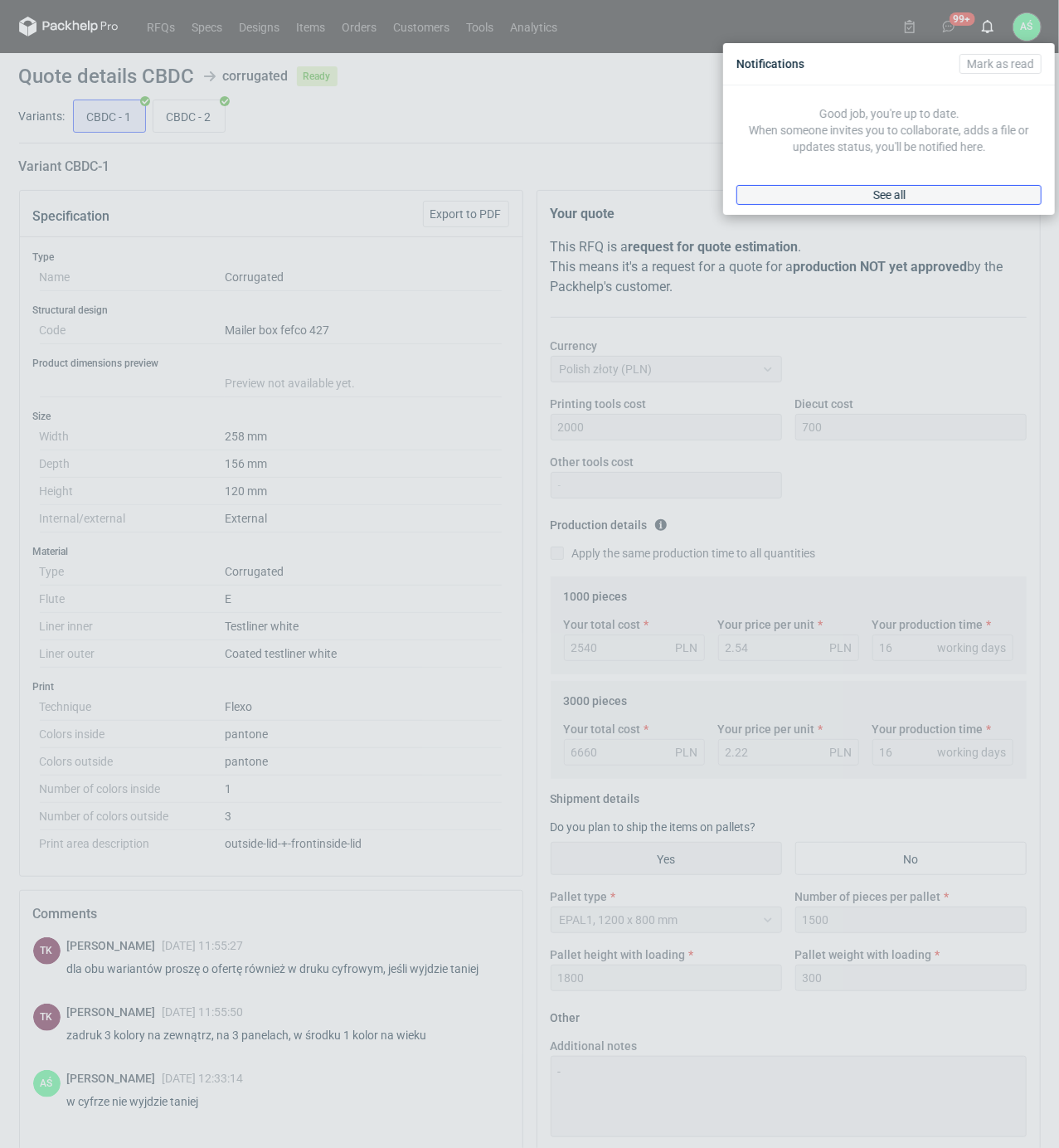
click at [858, 192] on link "See all" at bounding box center [889, 195] width 305 height 20
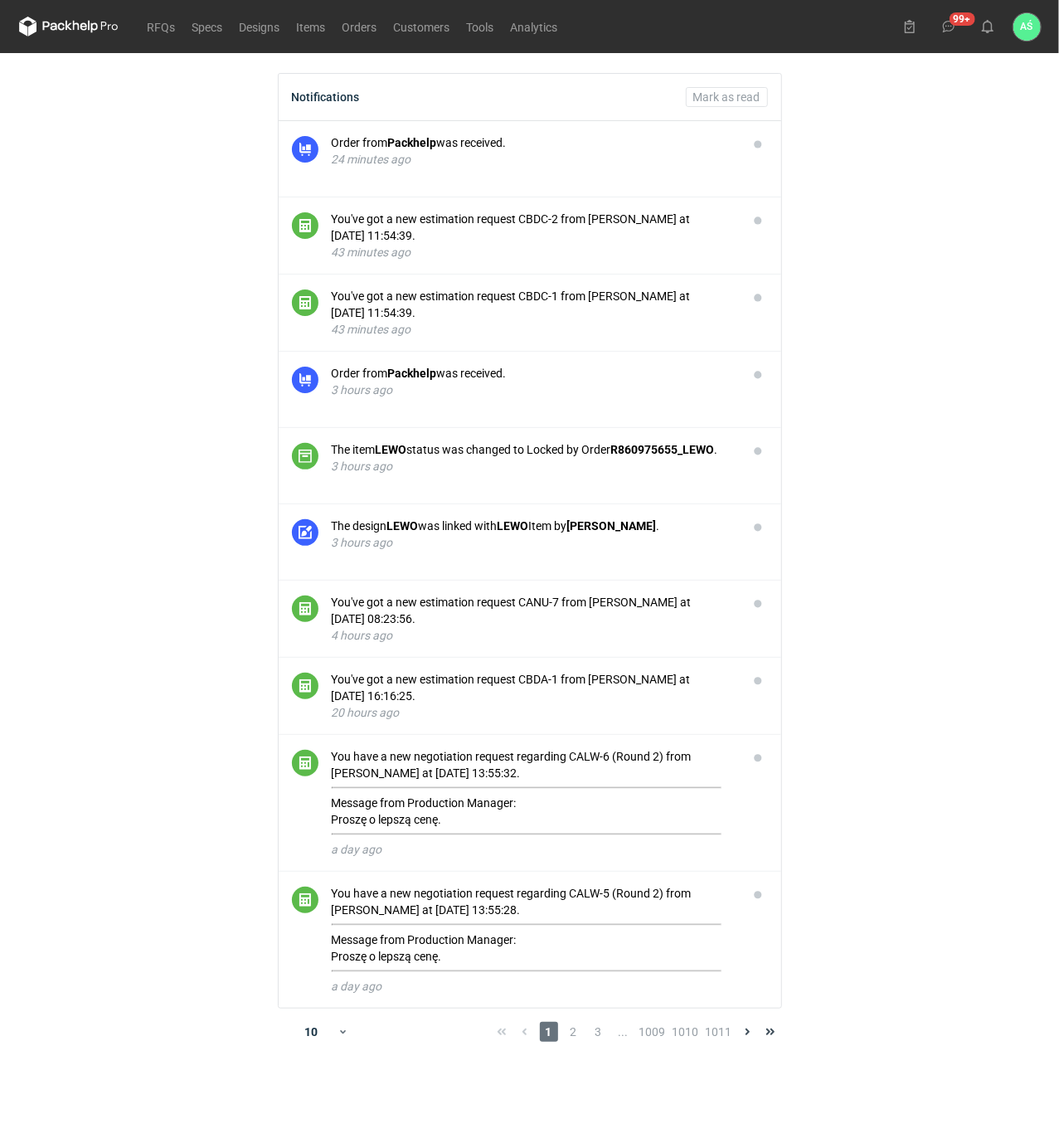
click at [883, 403] on main "Notifications Mark as read Order from Packhelp was received. 24 minutes ago You…" at bounding box center [530, 601] width 1035 height 1095
